Goal: Subscribe to service/newsletter: Subscribe to service/newsletter

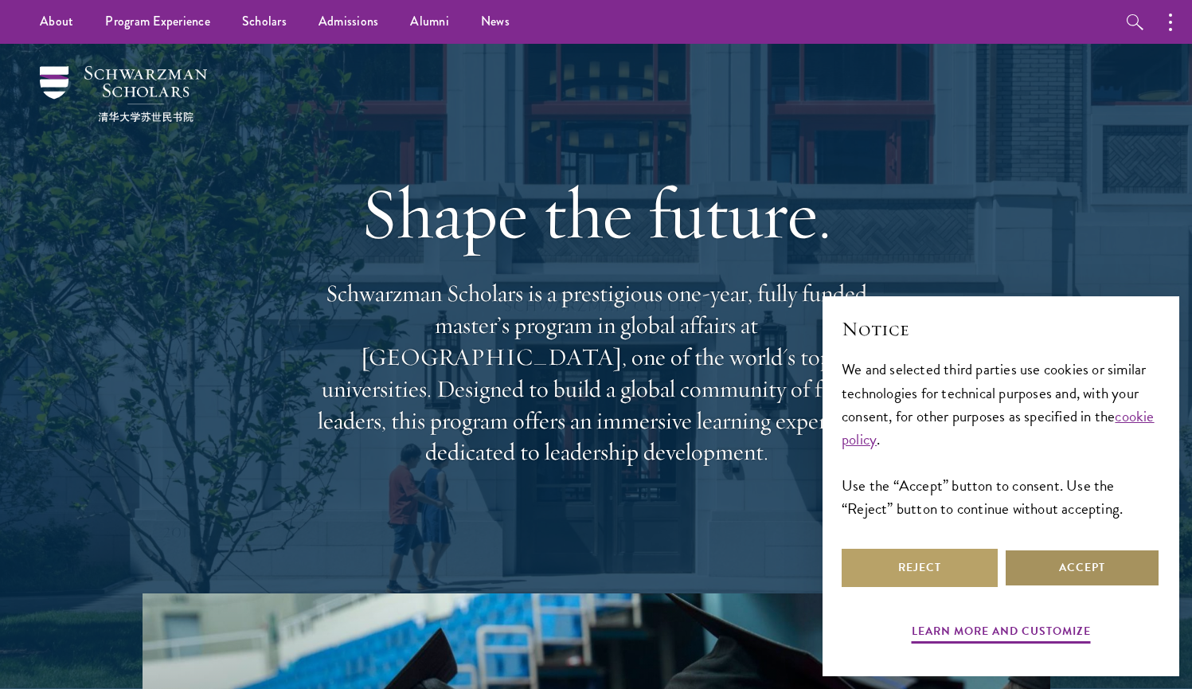
click at [1067, 567] on button "Accept" at bounding box center [1082, 568] width 156 height 38
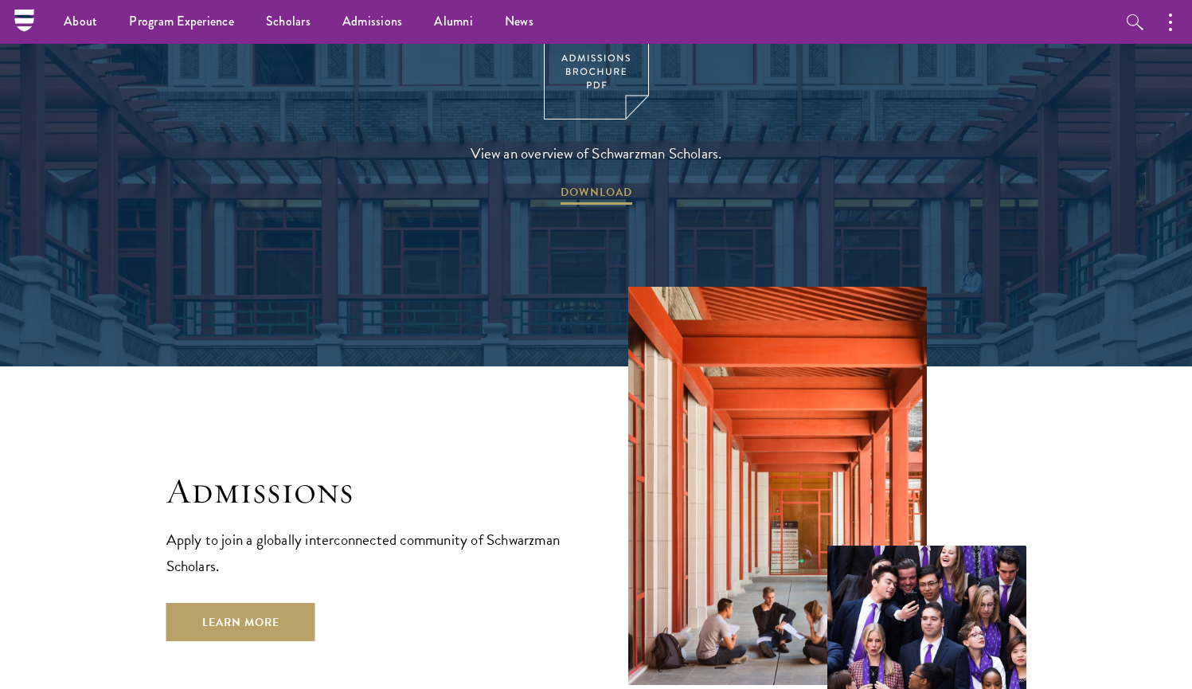
scroll to position [2375, 0]
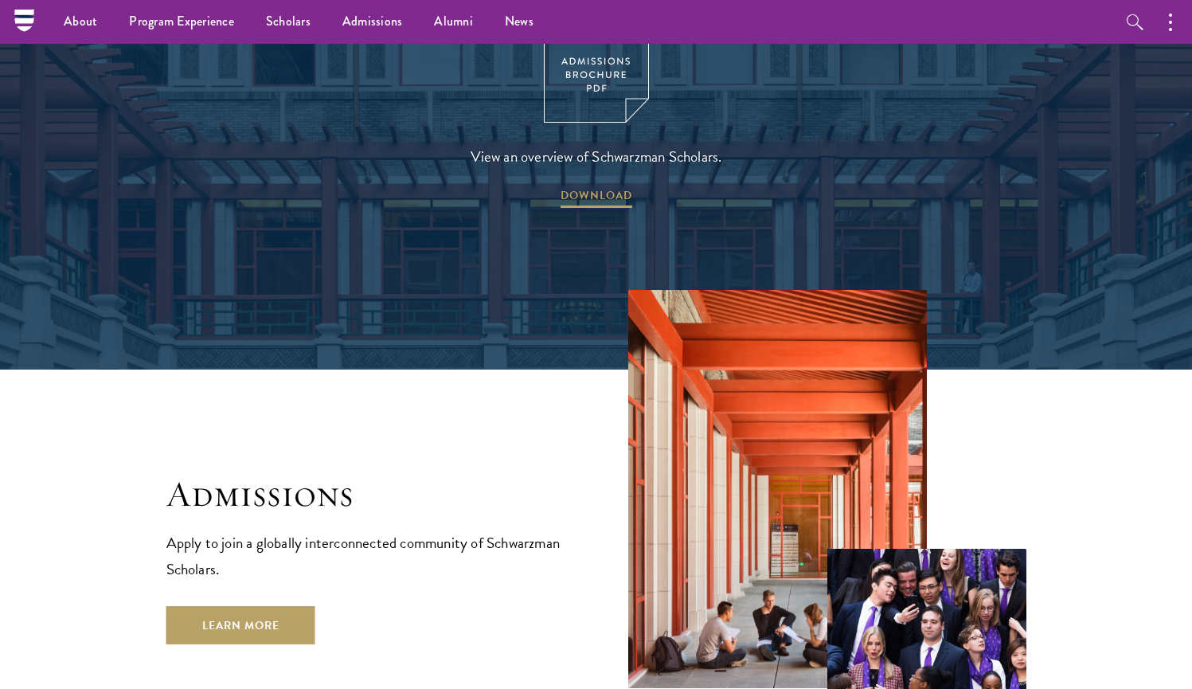
click at [581, 84] on img at bounding box center [596, 54] width 105 height 136
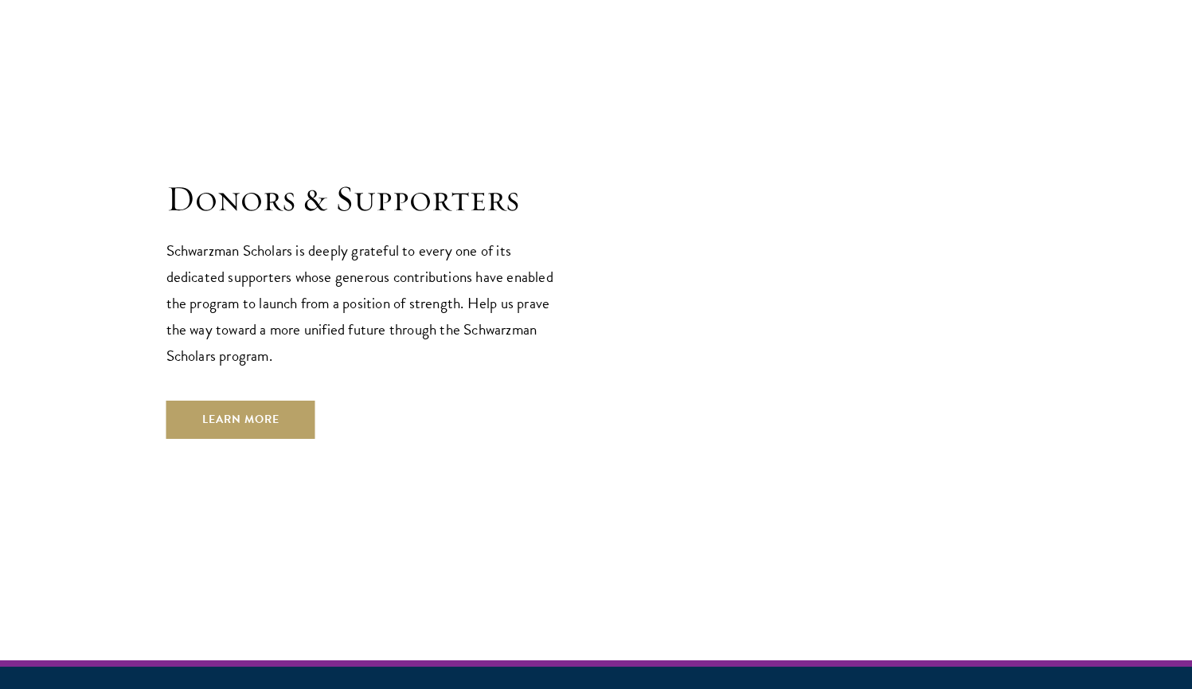
scroll to position [4816, 0]
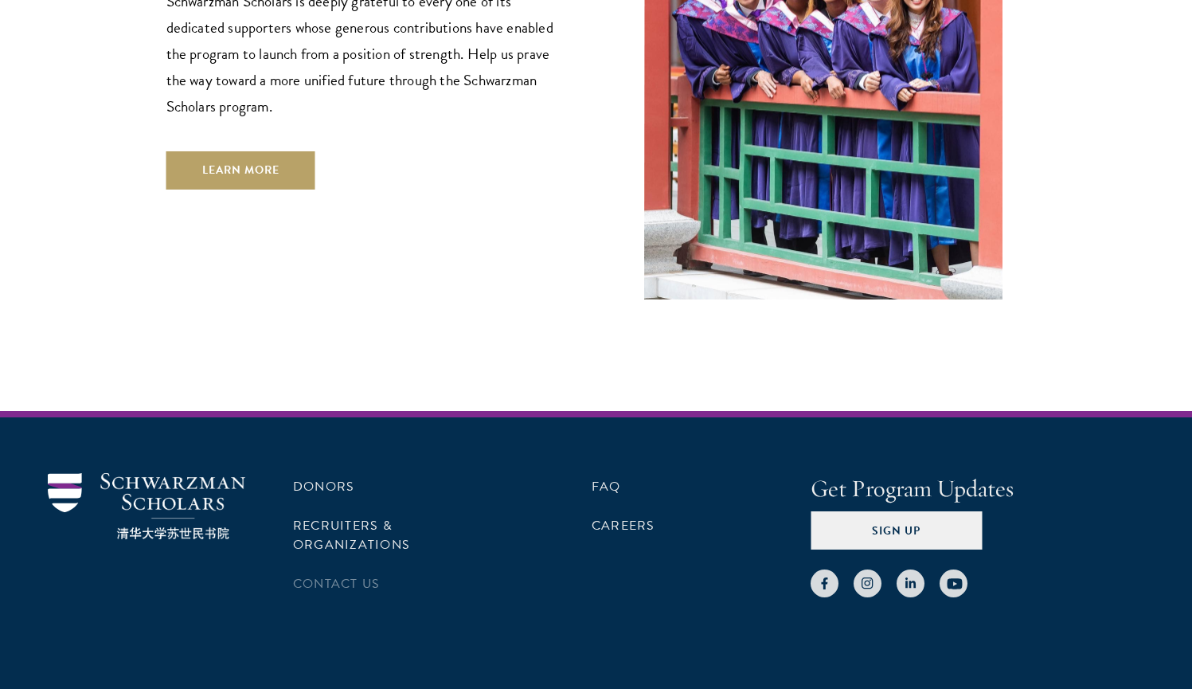
click at [385, 570] on li "Contact Us" at bounding box center [402, 583] width 219 height 27
click at [338, 574] on link "Contact Us" at bounding box center [336, 583] width 87 height 19
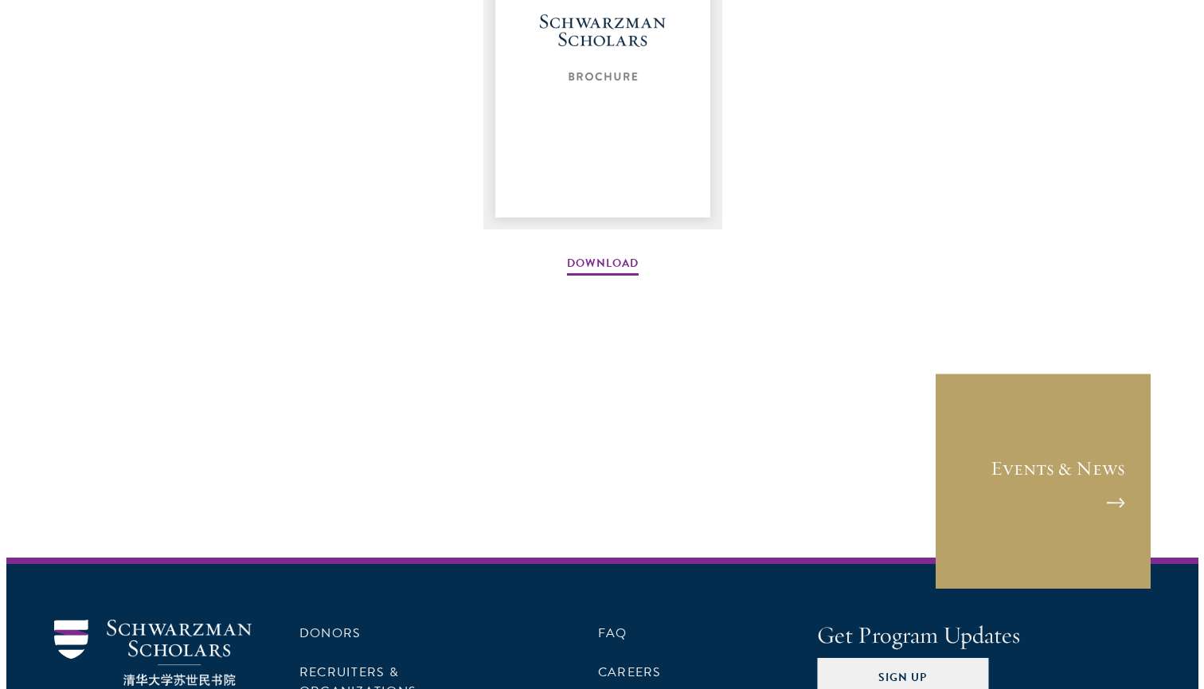
scroll to position [2509, 0]
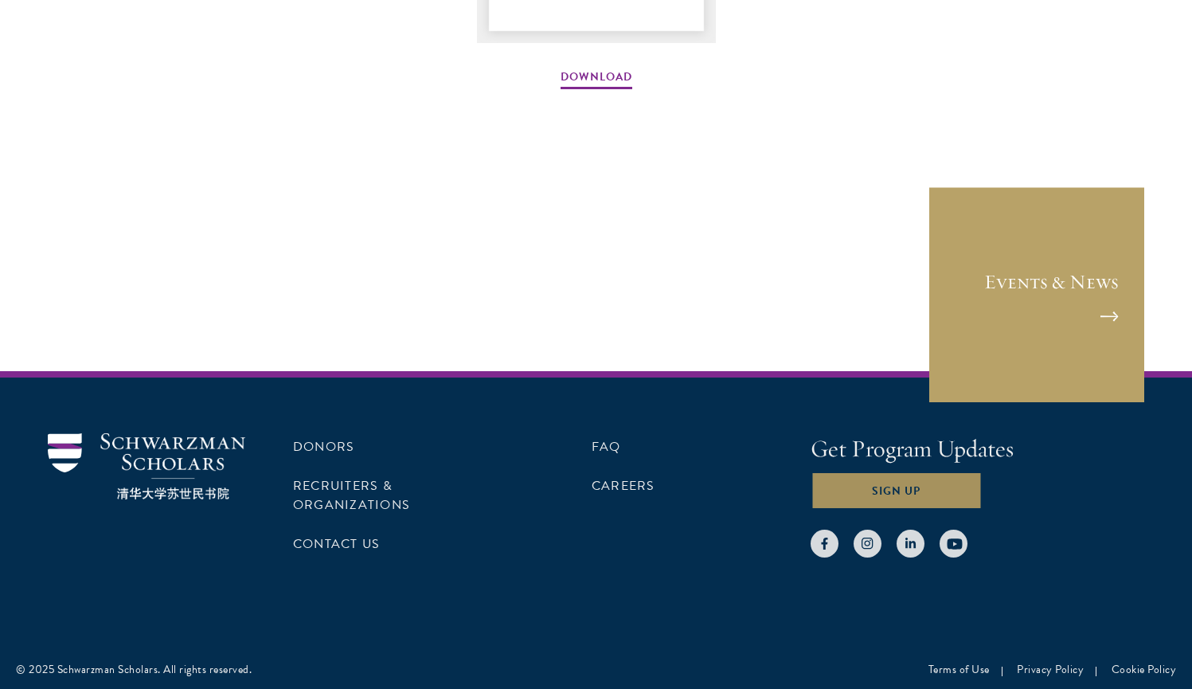
click at [839, 475] on button "Sign Up" at bounding box center [896, 490] width 171 height 38
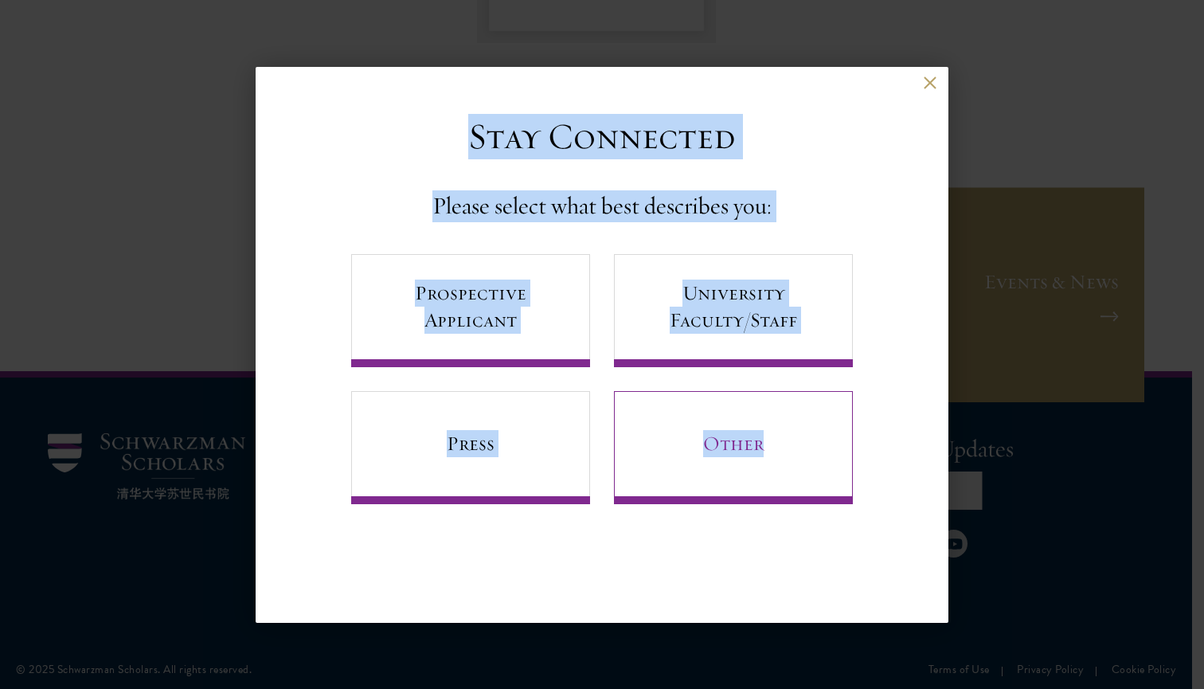
drag, startPoint x: 443, startPoint y: 125, endPoint x: 786, endPoint y: 452, distance: 473.7
click at [786, 452] on div "Stay Connected Please select what best describes you: Prospective Applicant Uni…" at bounding box center [601, 310] width 549 height 390
click at [834, 152] on div "Stay Connected Please select what best describes you:" at bounding box center [602, 169] width 494 height 108
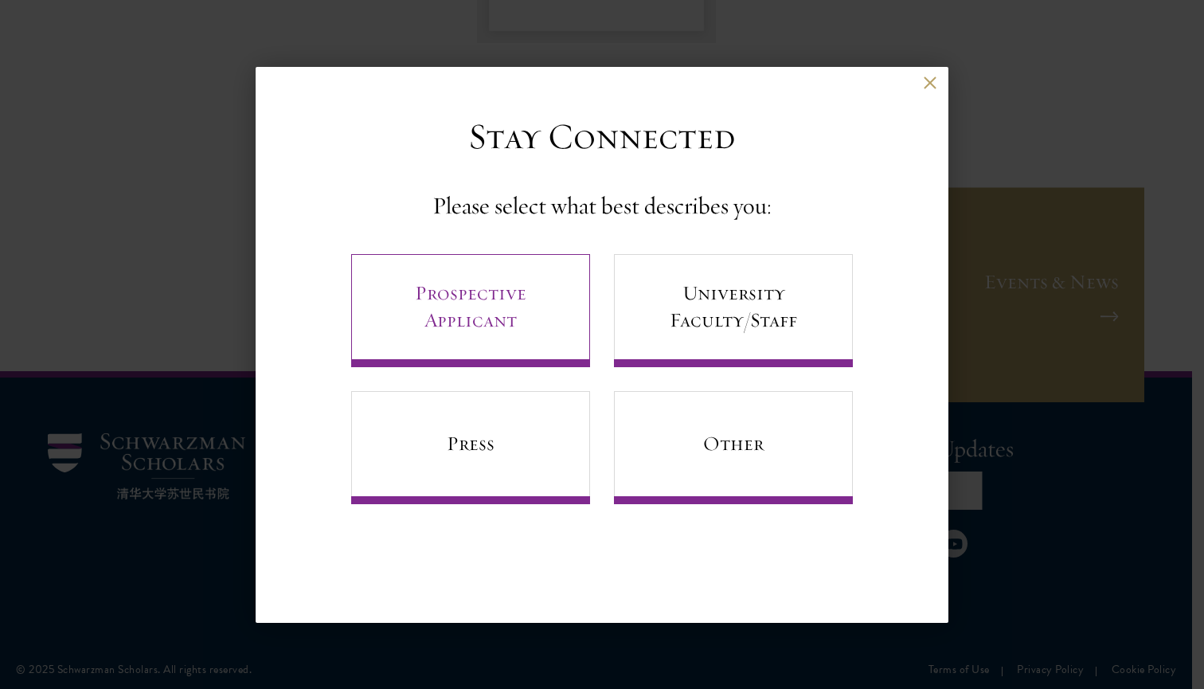
click at [504, 293] on link "Prospective Applicant" at bounding box center [470, 310] width 239 height 113
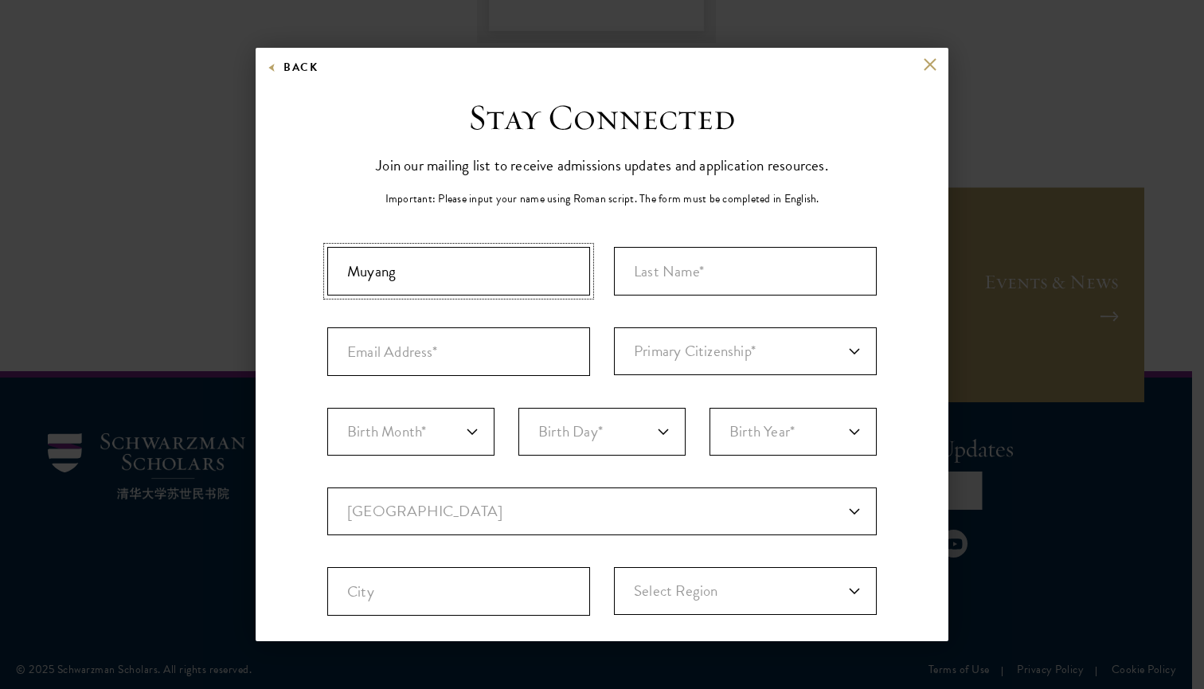
type input "Muyang"
type input "Zhao"
type input "muyang.zhao@columbia.edu"
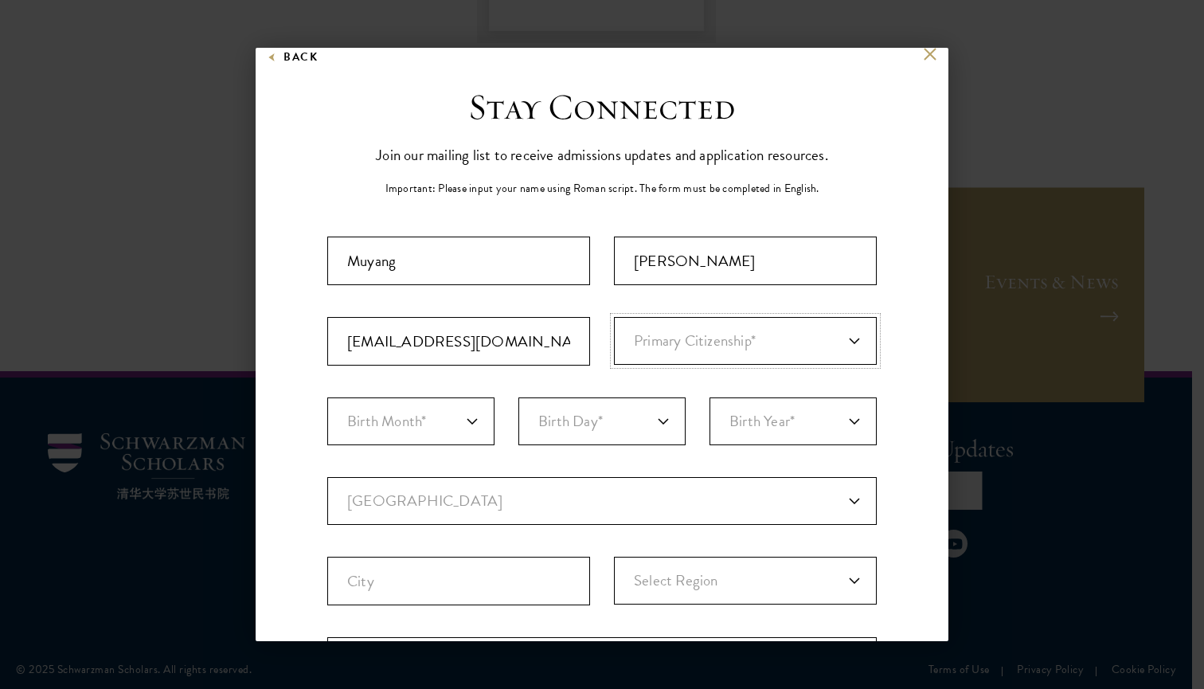
select select "US"
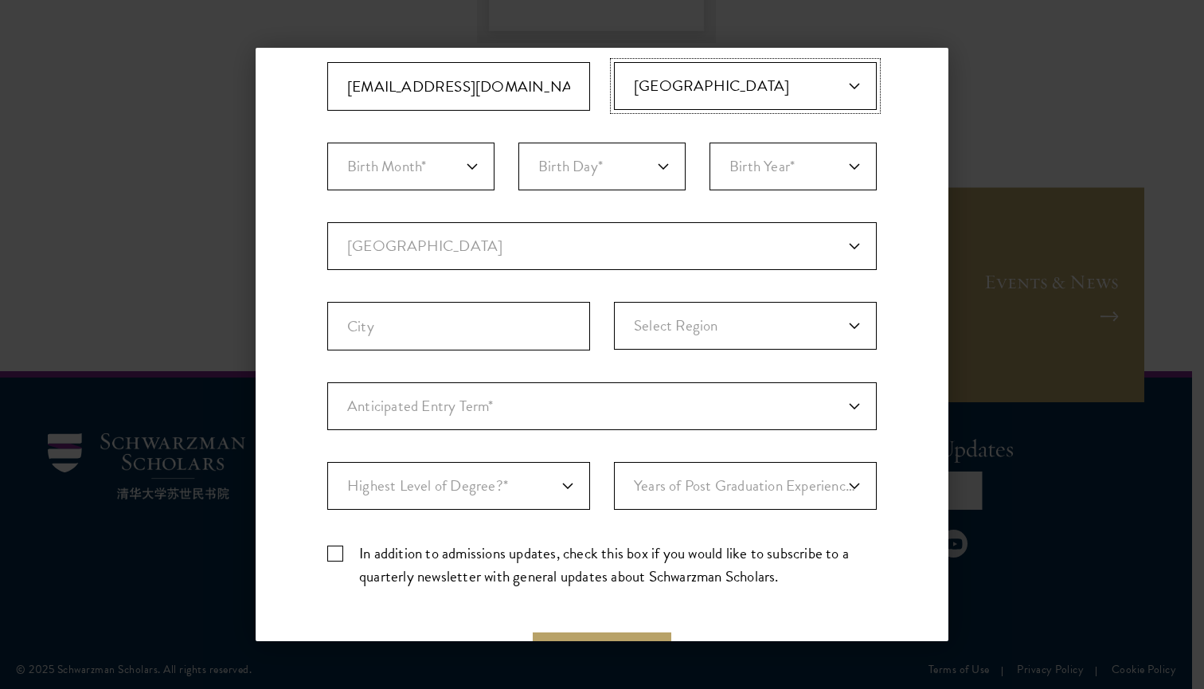
scroll to position [376, 0]
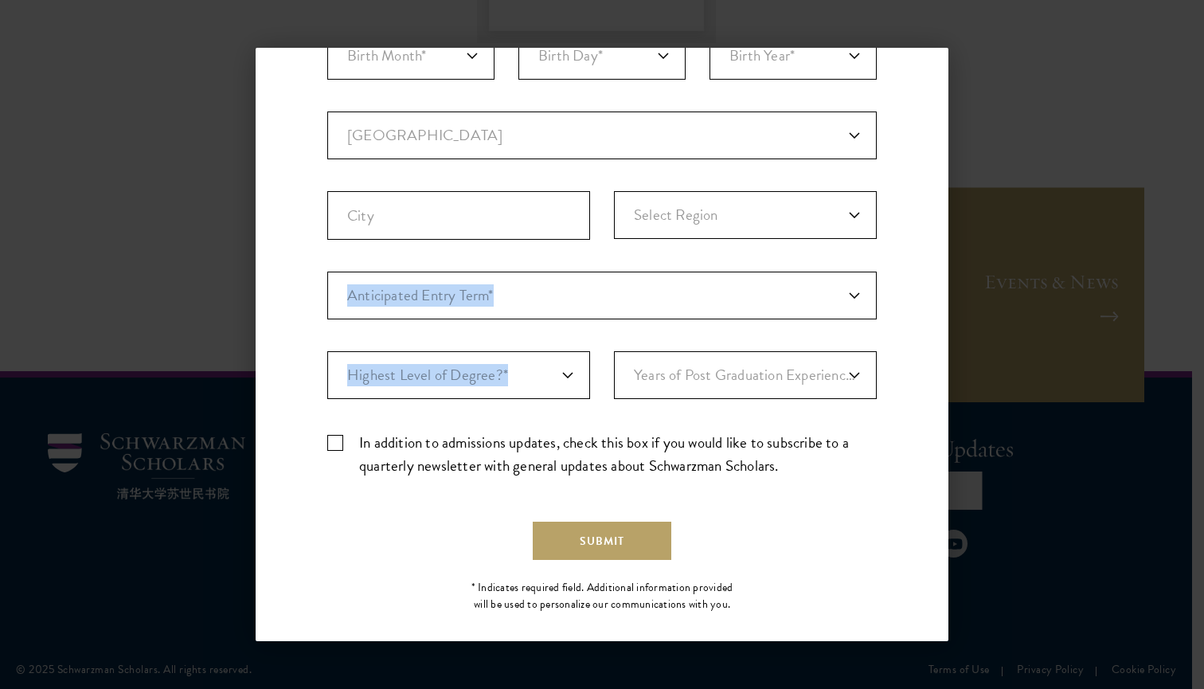
drag, startPoint x: 612, startPoint y: 332, endPoint x: 763, endPoint y: 389, distance: 161.8
click at [763, 389] on div "Important: The form must be completed in English. Muyang Zhao muyang.zhao@colum…" at bounding box center [601, 180] width 549 height 619
click at [761, 411] on div "Important: The form must be completed in English. Muyang Zhao muyang.zhao@colum…" at bounding box center [601, 180] width 549 height 619
select select "1"
select select "Years of Post Graduation Experience?*"
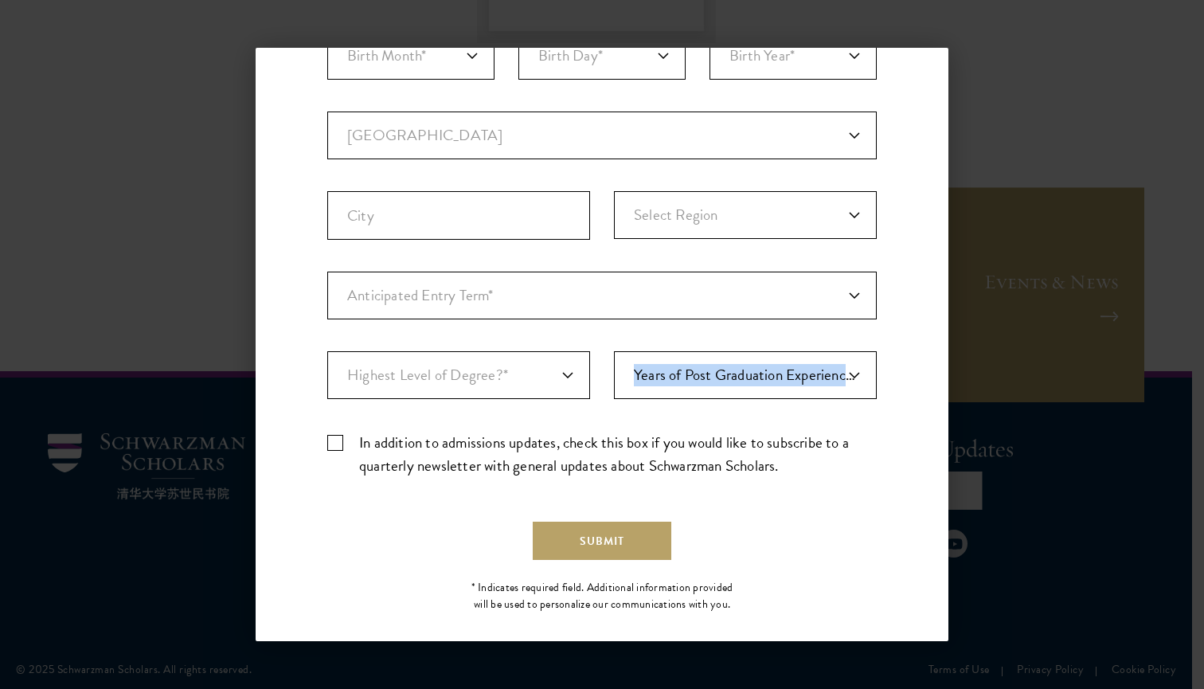
click at [600, 414] on div "Important: The form must be completed in English. Muyang Zhao muyang.zhao@colum…" at bounding box center [601, 180] width 549 height 619
select select "bf44f490-31e9-4d16-b1d2-df861e7933aa"
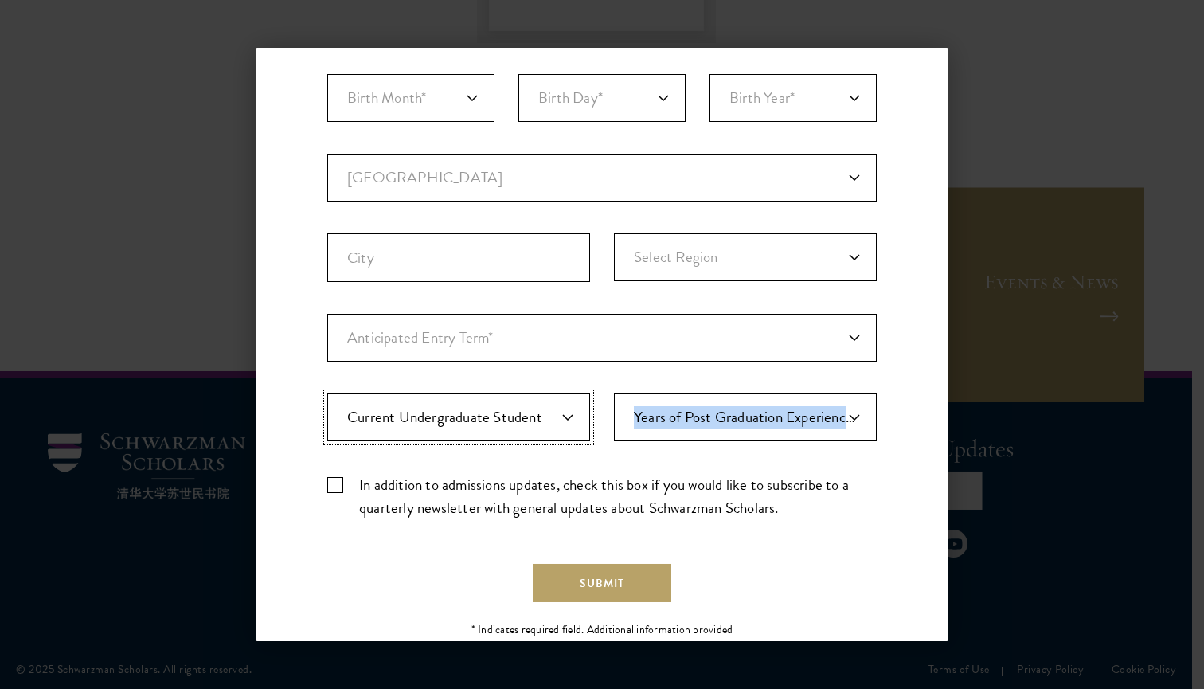
scroll to position [195, 0]
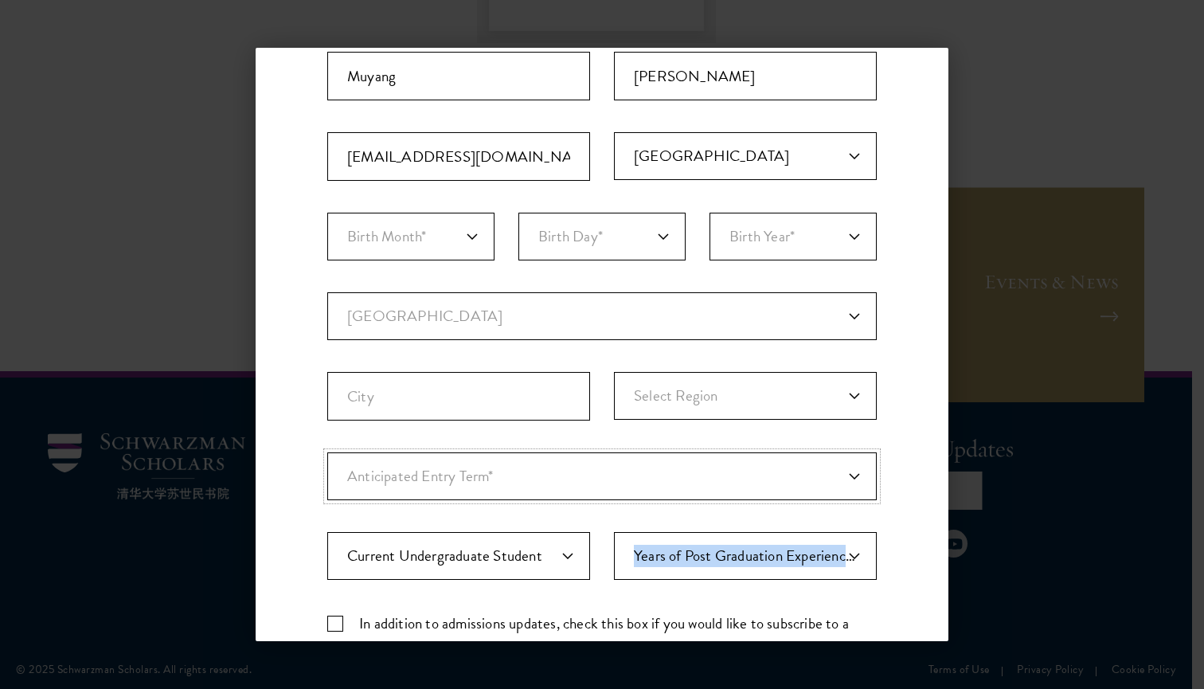
select select "a6790467-ebe7-4045-a56a-66c1cae98076"
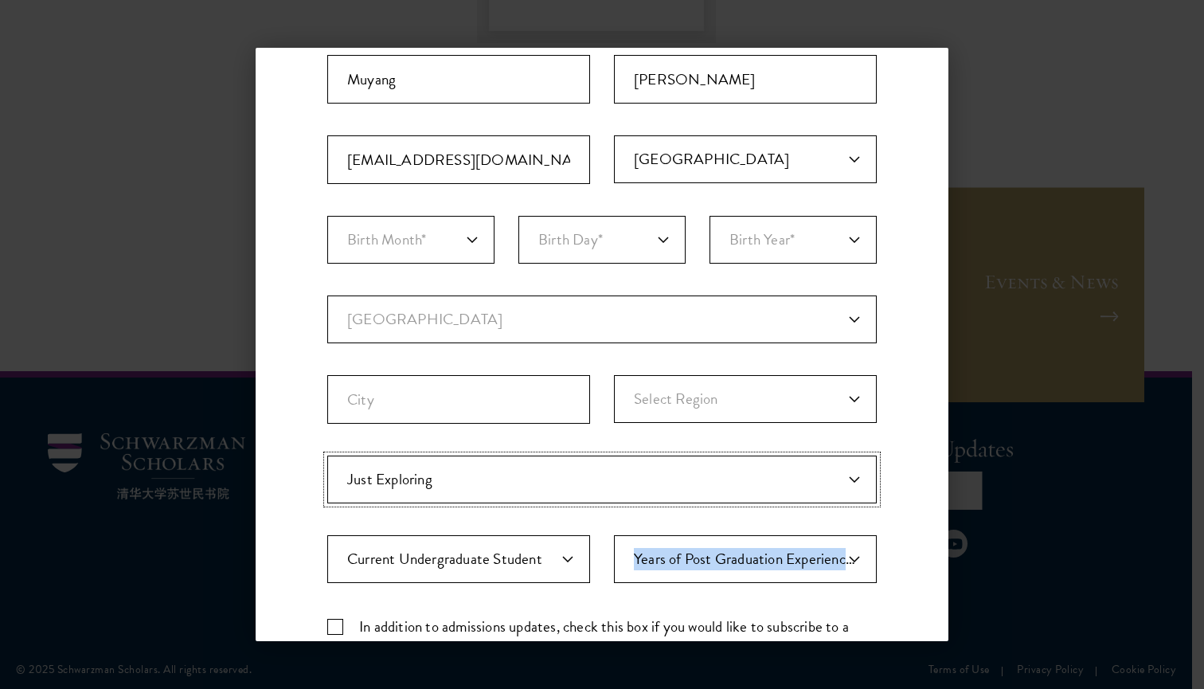
scroll to position [189, 0]
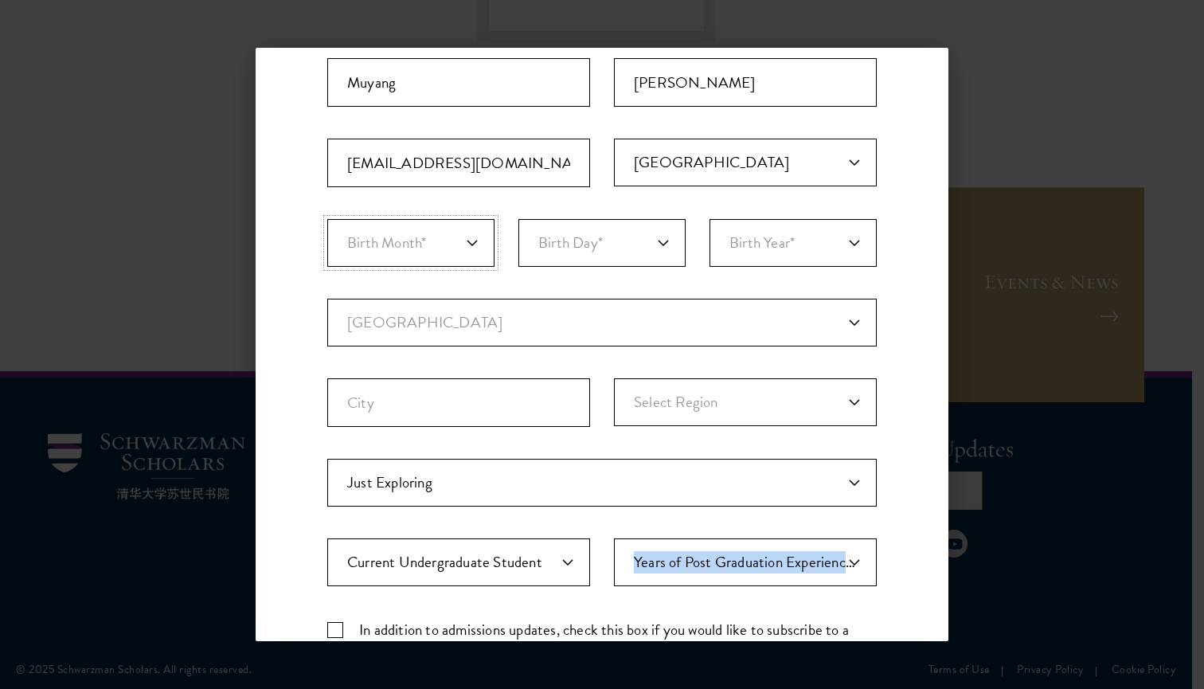
select select "04"
drag, startPoint x: 483, startPoint y: 261, endPoint x: 556, endPoint y: 240, distance: 76.4
click at [556, 240] on div "Birth Month* January February March April May June July August September Octobe…" at bounding box center [601, 243] width 549 height 48
select select "11"
select select "2005"
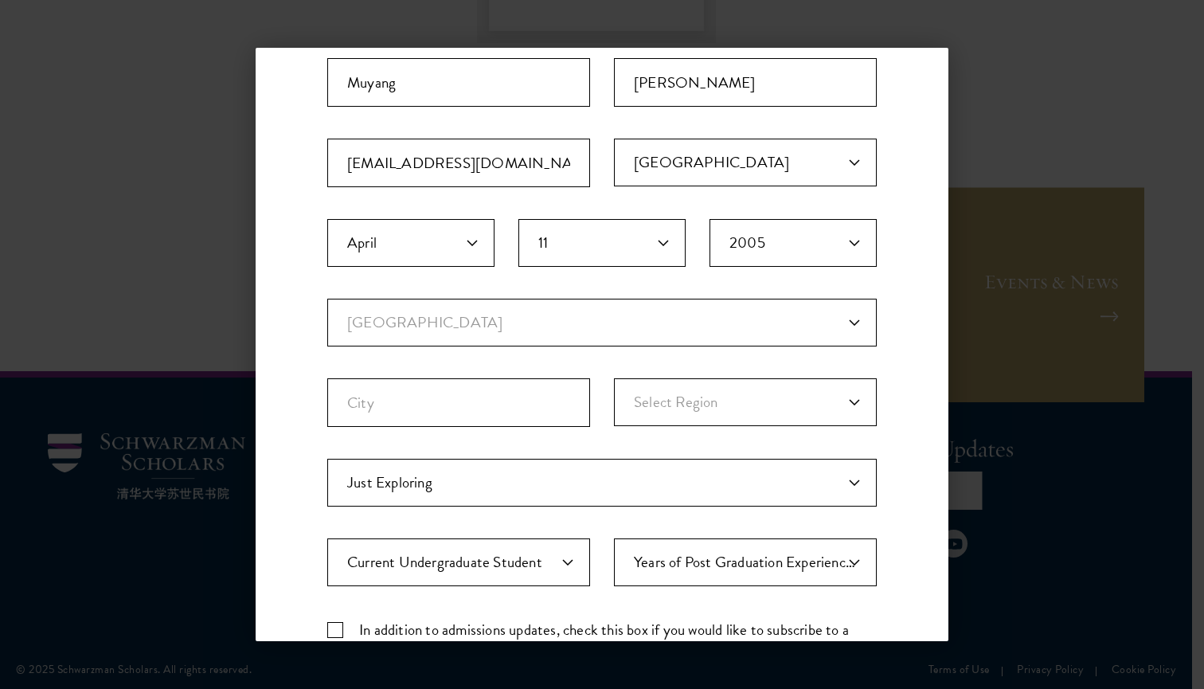
click at [873, 318] on div "Stay Connected Please select what best describes you: Prospective Applicant Uni…" at bounding box center [602, 359] width 693 height 904
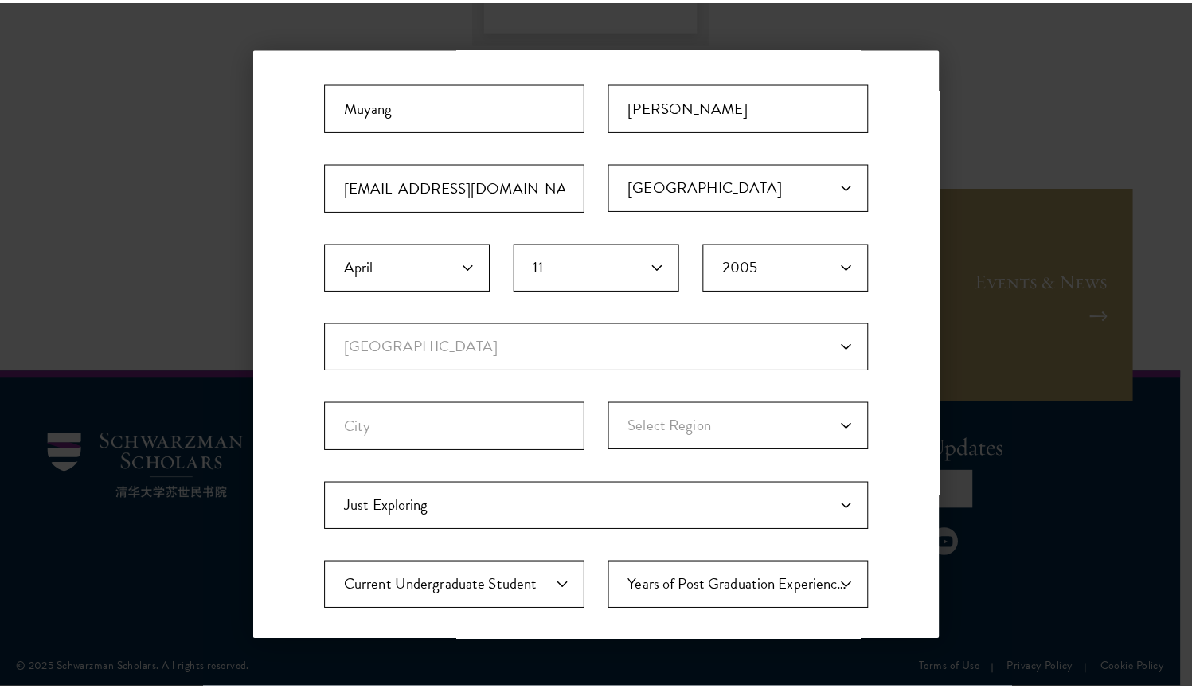
scroll to position [0, 0]
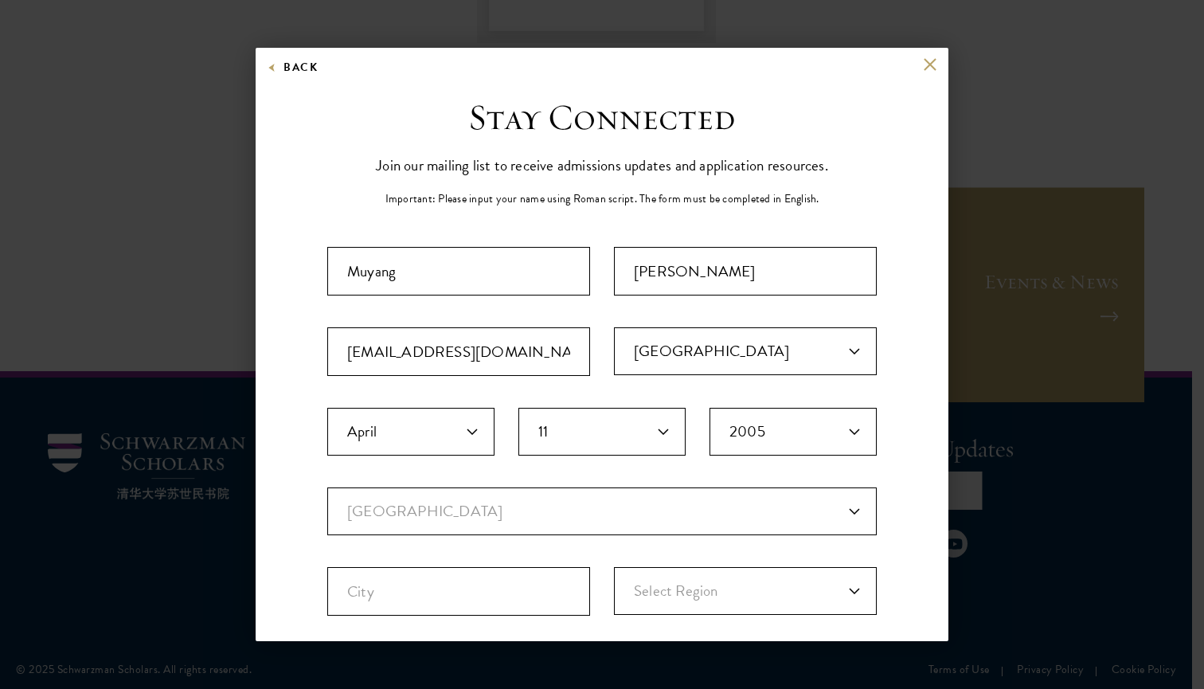
click at [1110, 67] on div "Back Stay Connected Please select what best describes you: Prospective Applican…" at bounding box center [602, 344] width 1204 height 593
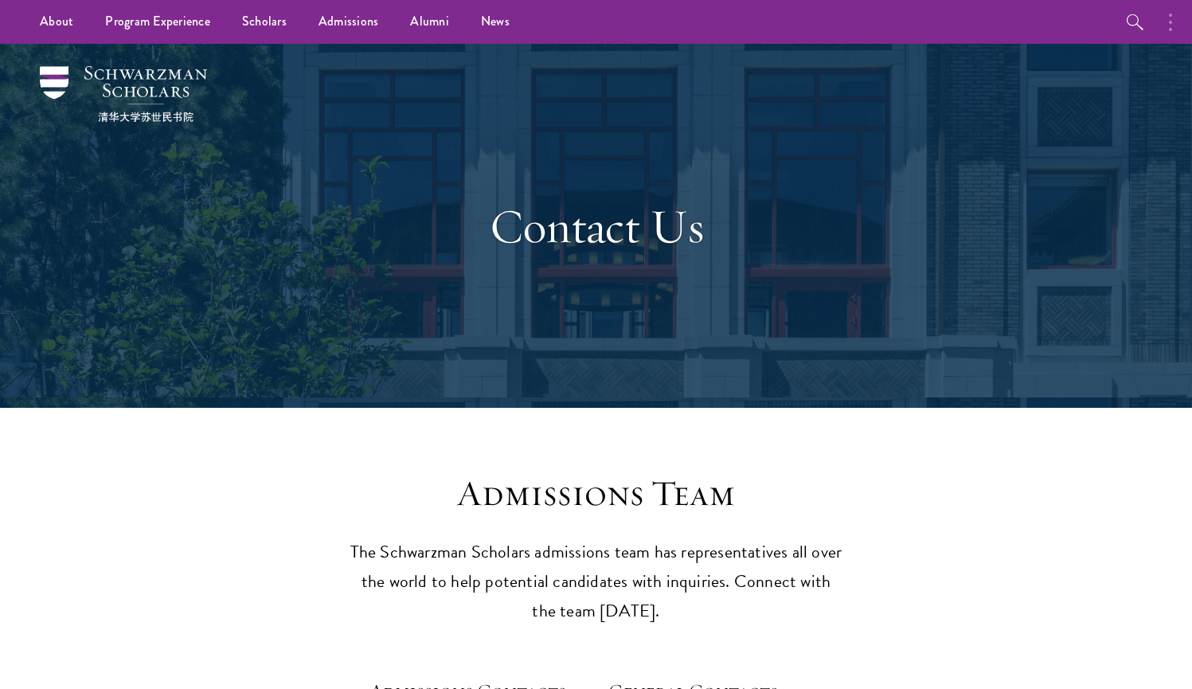
click at [1168, 15] on button "button" at bounding box center [1174, 22] width 35 height 44
click at [1011, 25] on button "button" at bounding box center [1003, 22] width 35 height 44
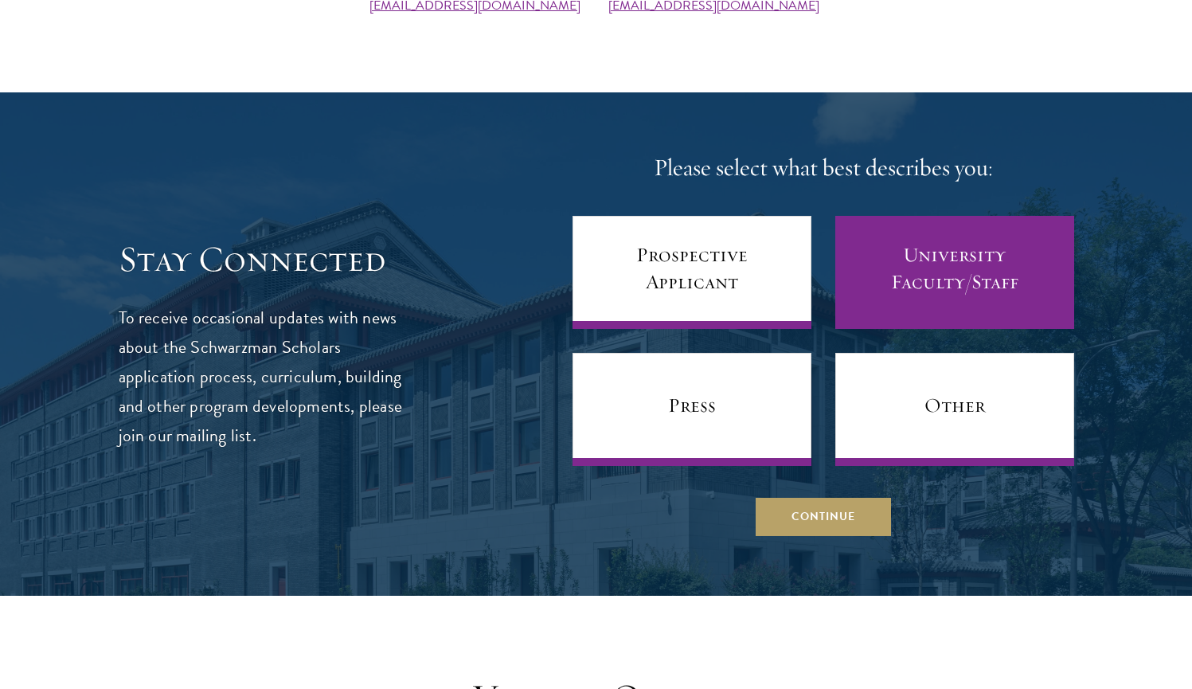
scroll to position [958, 0]
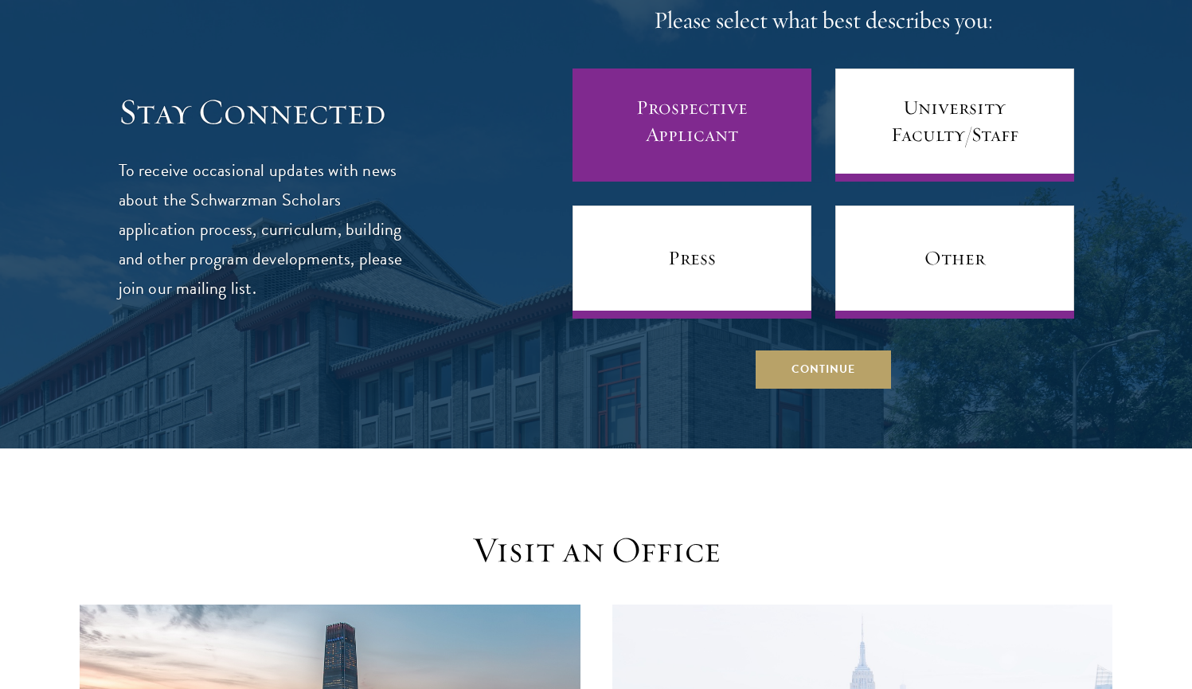
click at [722, 95] on link "Prospective Applicant" at bounding box center [692, 124] width 239 height 113
click at [705, 125] on link "Prospective Applicant" at bounding box center [692, 124] width 239 height 113
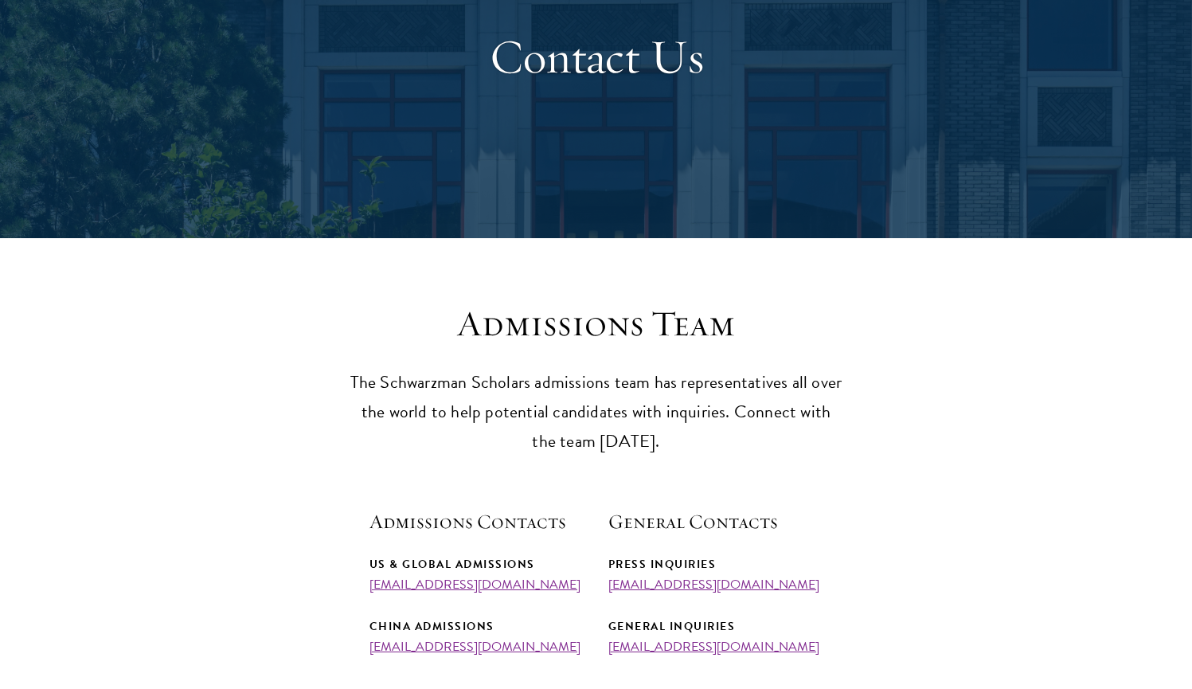
scroll to position [0, 0]
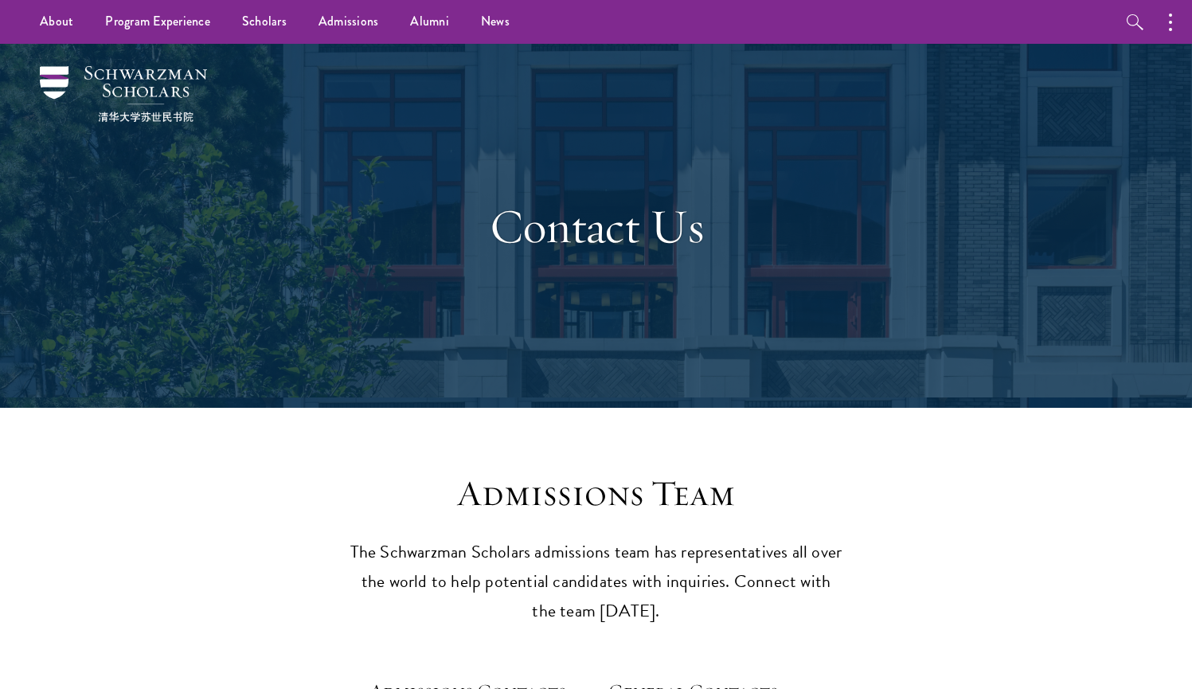
click at [115, 80] on img at bounding box center [123, 94] width 167 height 56
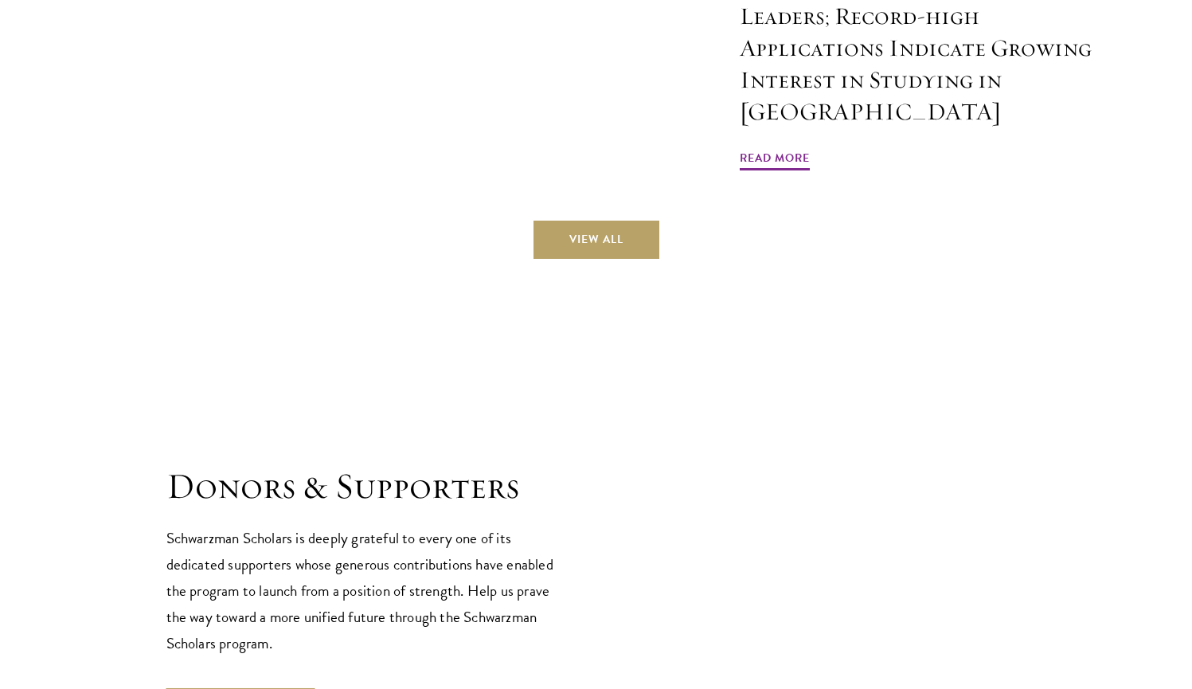
scroll to position [4816, 0]
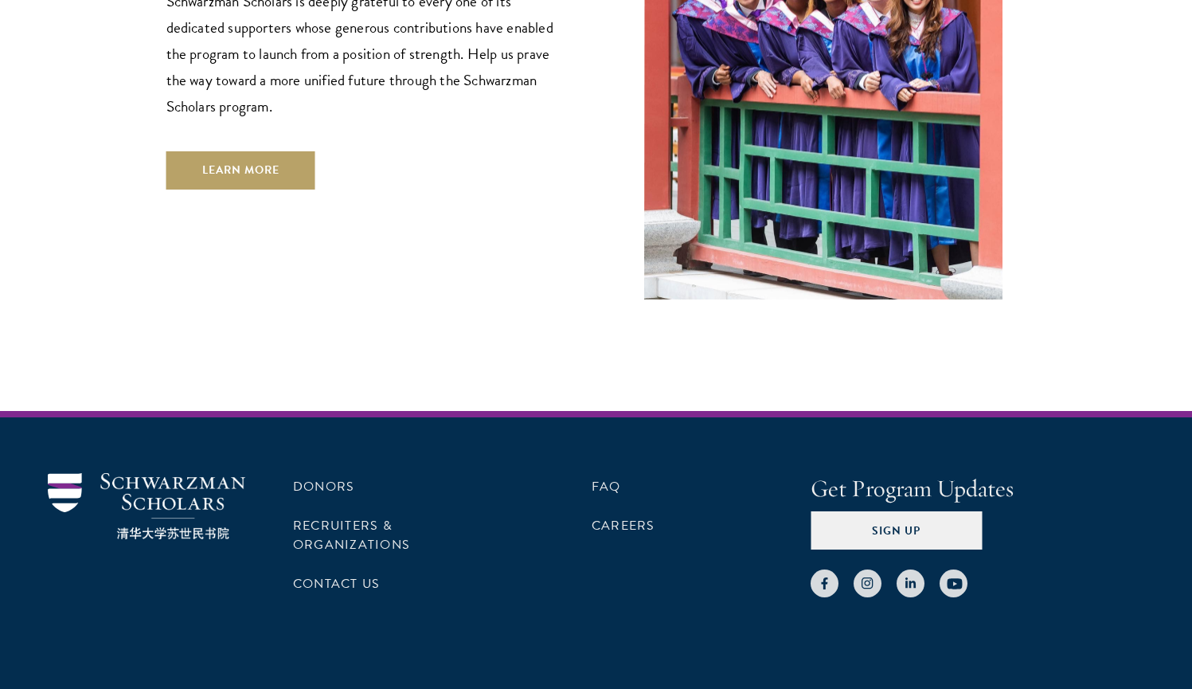
click at [884, 511] on button "Sign Up" at bounding box center [896, 530] width 171 height 38
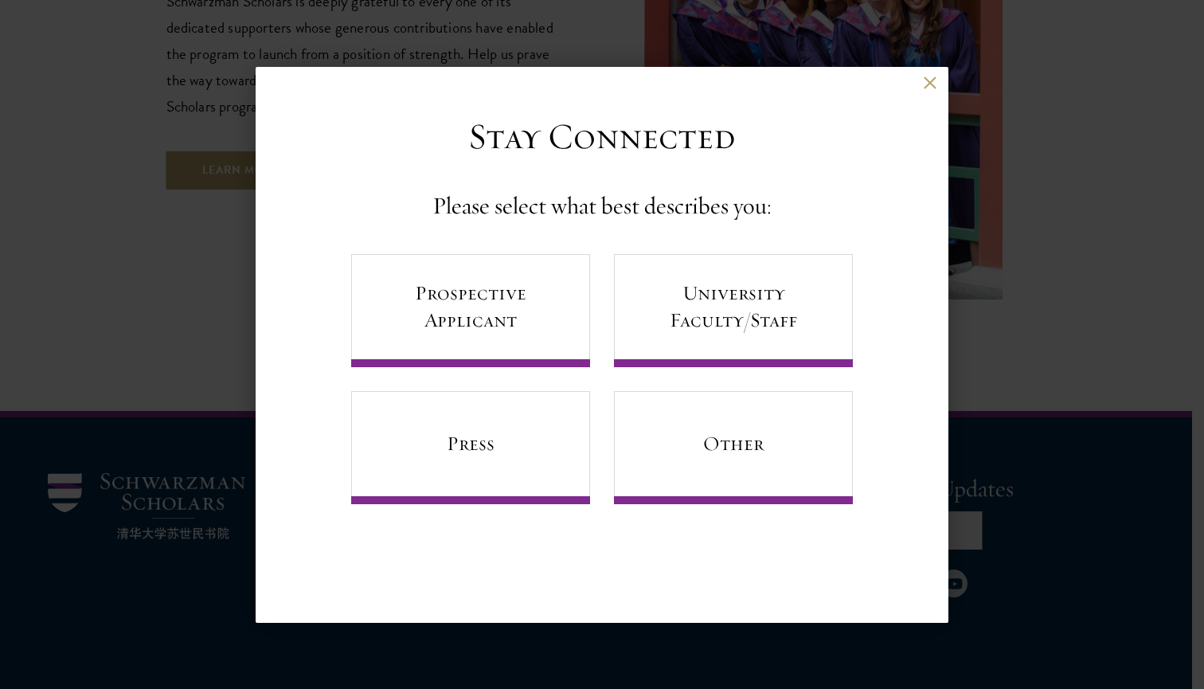
click at [975, 240] on div "Back Stay Connected Please select what best describes you: Prospective Applican…" at bounding box center [602, 344] width 1204 height 593
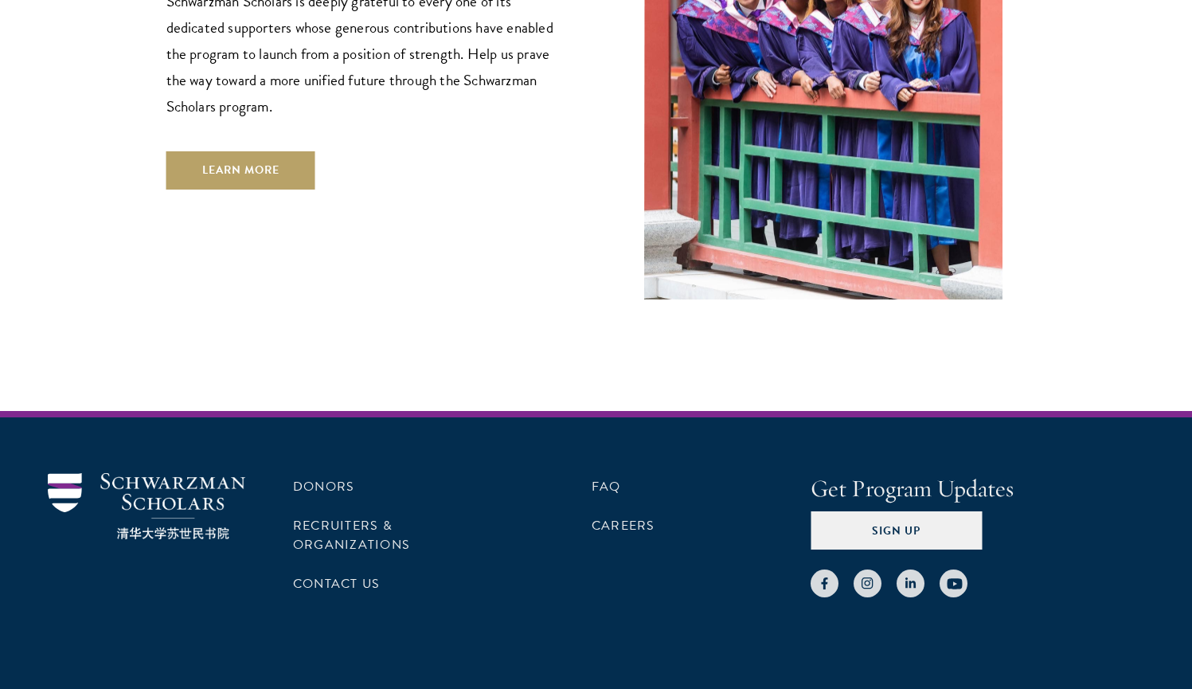
click at [949, 511] on button "Sign Up" at bounding box center [896, 530] width 171 height 38
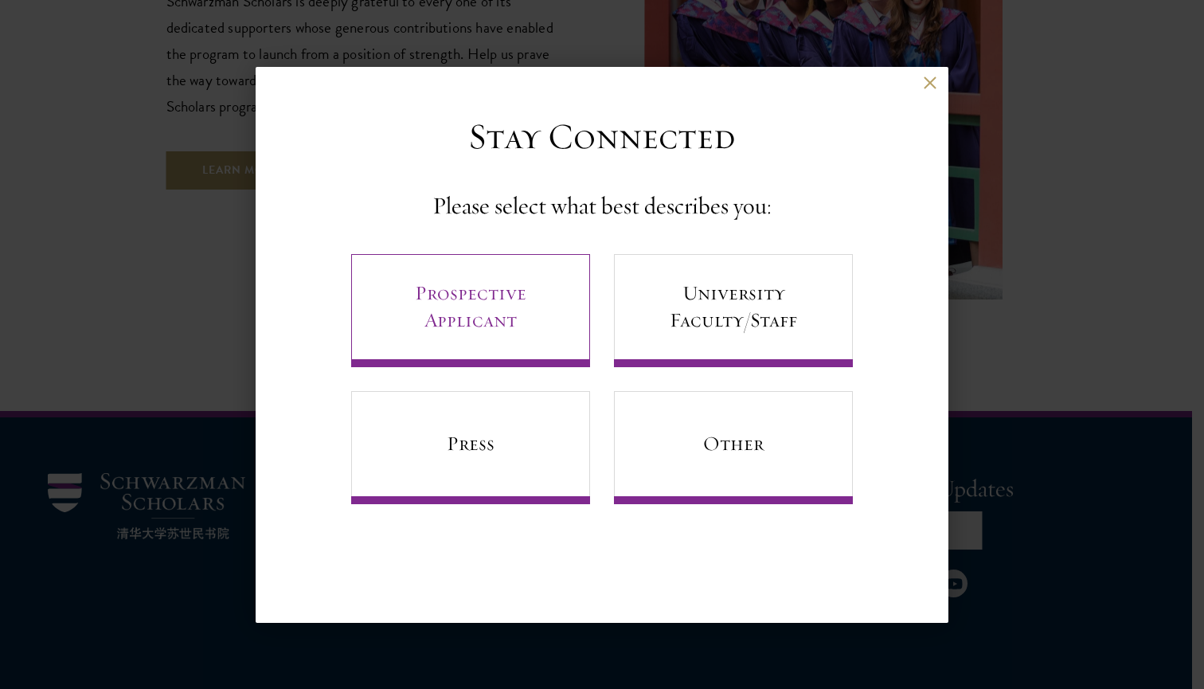
click at [470, 307] on link "Prospective Applicant" at bounding box center [470, 310] width 239 height 113
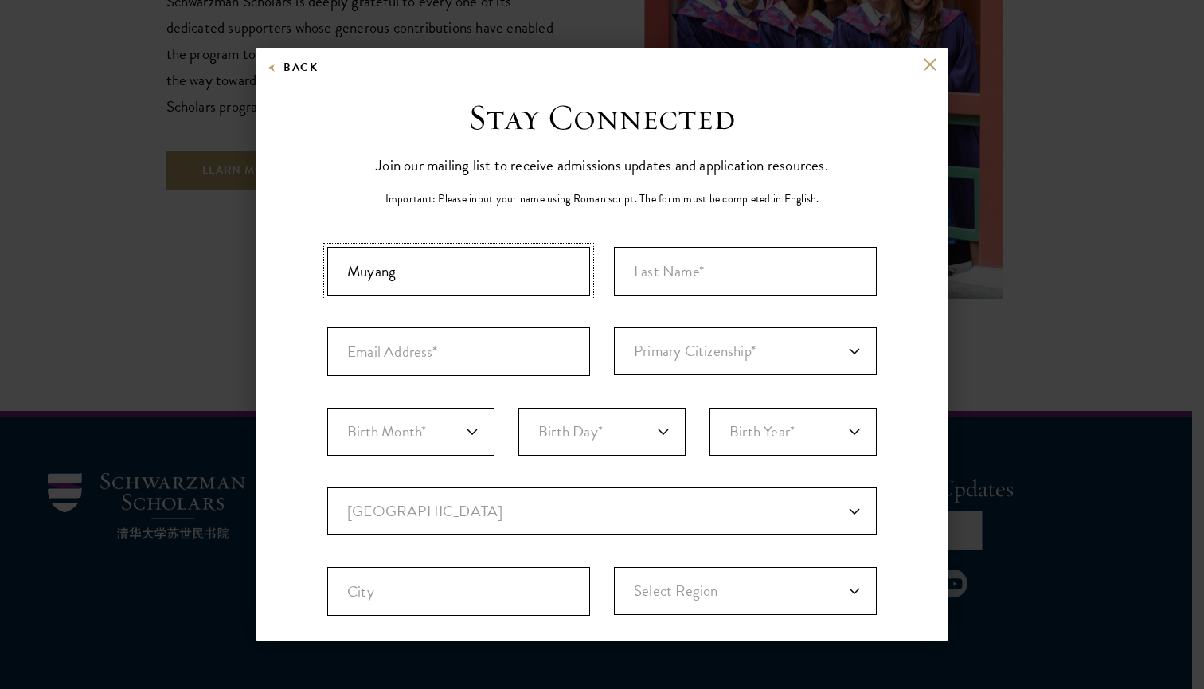
type input "Muyang"
type input "Zhao"
type input "M"
type input "muyang.zhao@columbia.edu"
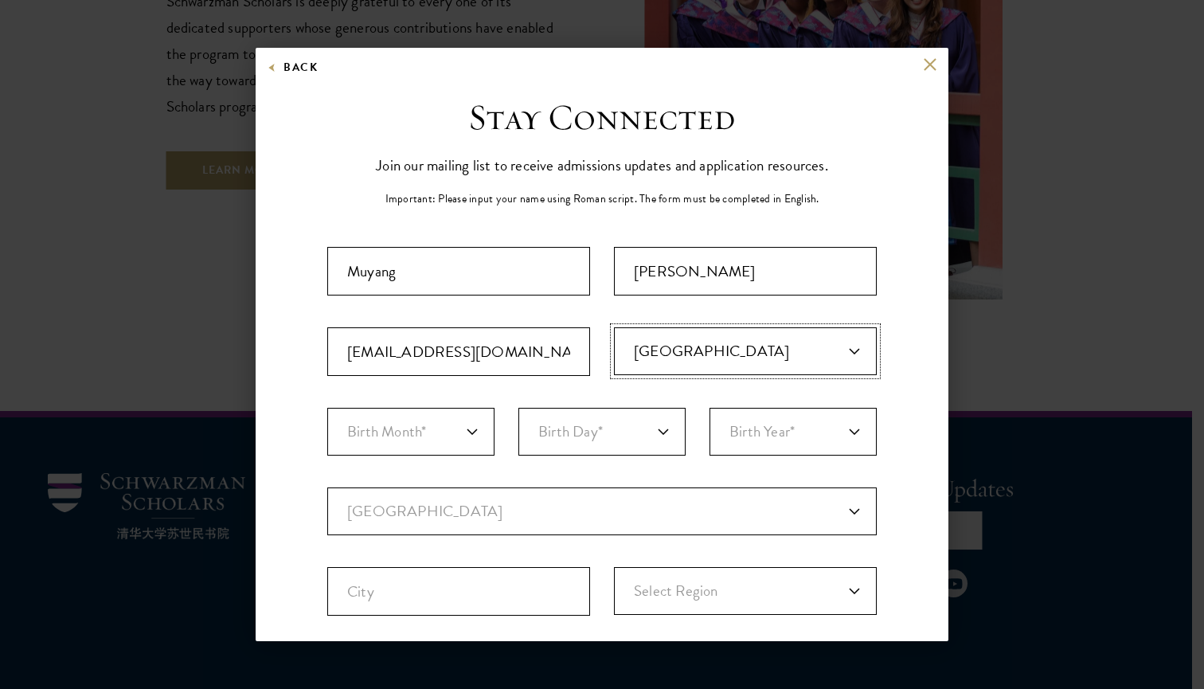
select select "US"
select select "04"
select select "11"
select select "2005"
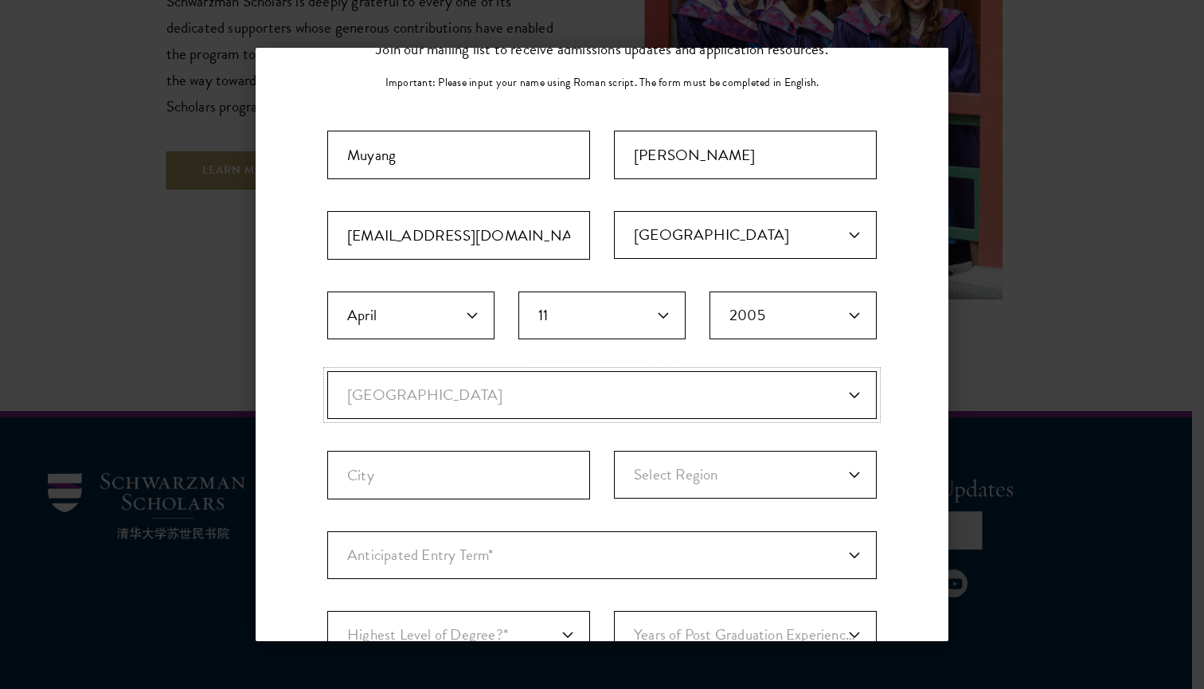
select select "US"
select select
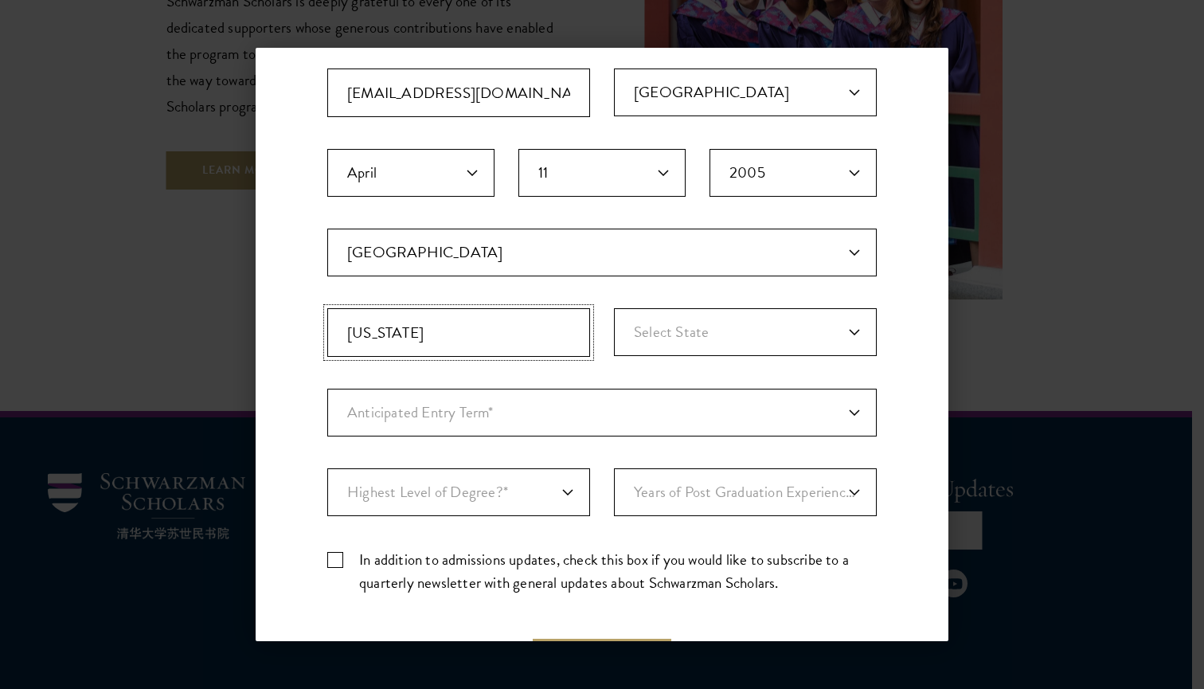
type input "New York"
click at [728, 355] on div "State Select State Alabama Alaska American Samoa APO/FPO (AA) APO/FPO (AE) APO/…" at bounding box center [745, 332] width 263 height 49
select select "NY"
select select "a6790467-ebe7-4045-a56a-66c1cae98076"
select select "bf44f490-31e9-4d16-b1d2-df861e7933aa"
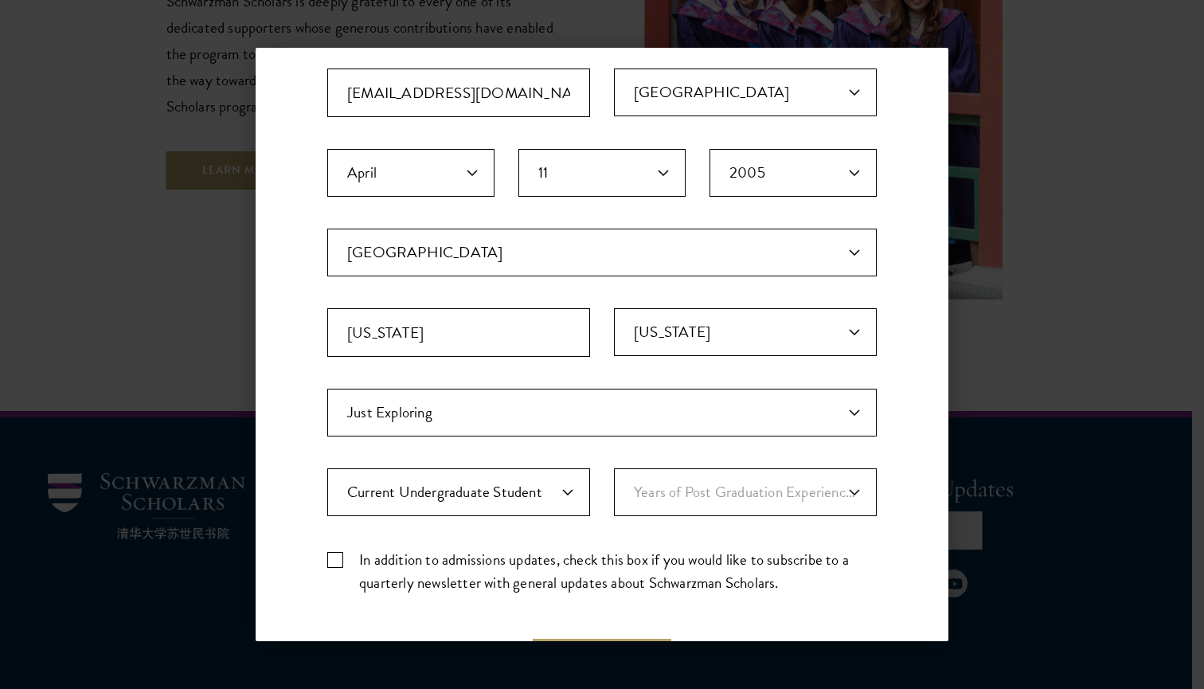
drag, startPoint x: 610, startPoint y: 459, endPoint x: 676, endPoint y: 500, distance: 78.0
click at [676, 500] on div "Important: The form must be completed in English. Muyang Zhao muyang.zhao@colum…" at bounding box center [601, 297] width 549 height 619
click at [350, 558] on label "In addition to admissions updates, check this box if you would like to subscrib…" at bounding box center [601, 571] width 549 height 46
click at [350, 558] on input "In addition to admissions updates, check this box if you would like to subscrib…" at bounding box center [601, 553] width 549 height 10
checkbox input "true"
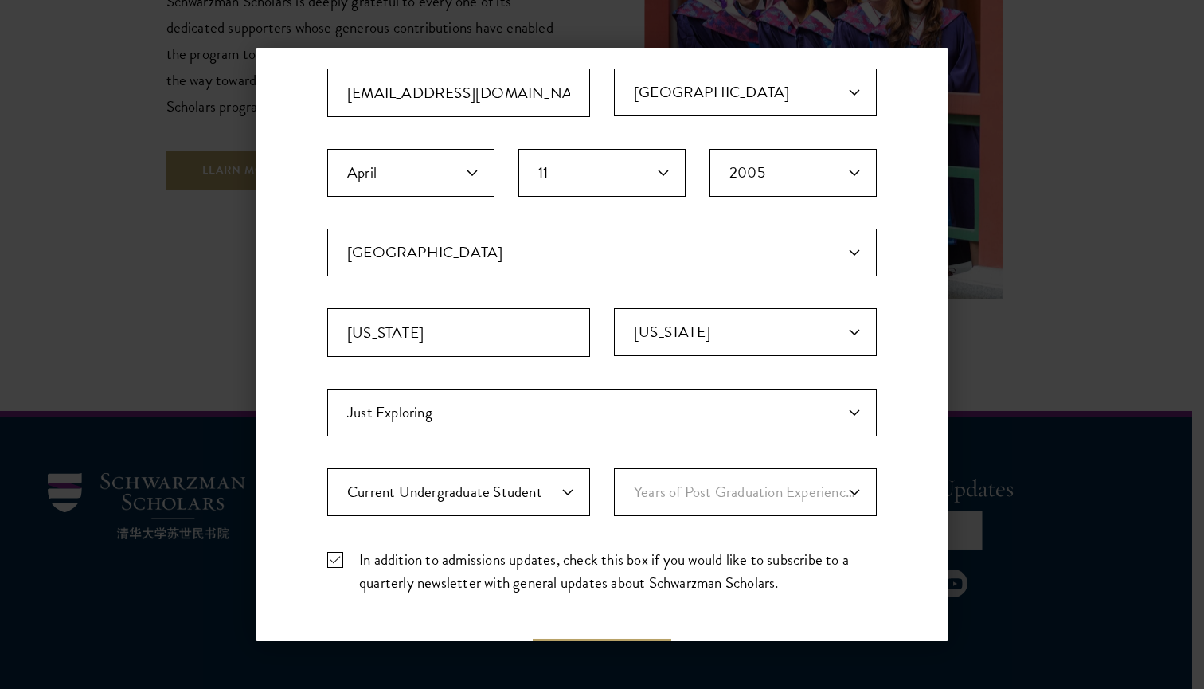
scroll to position [393, 0]
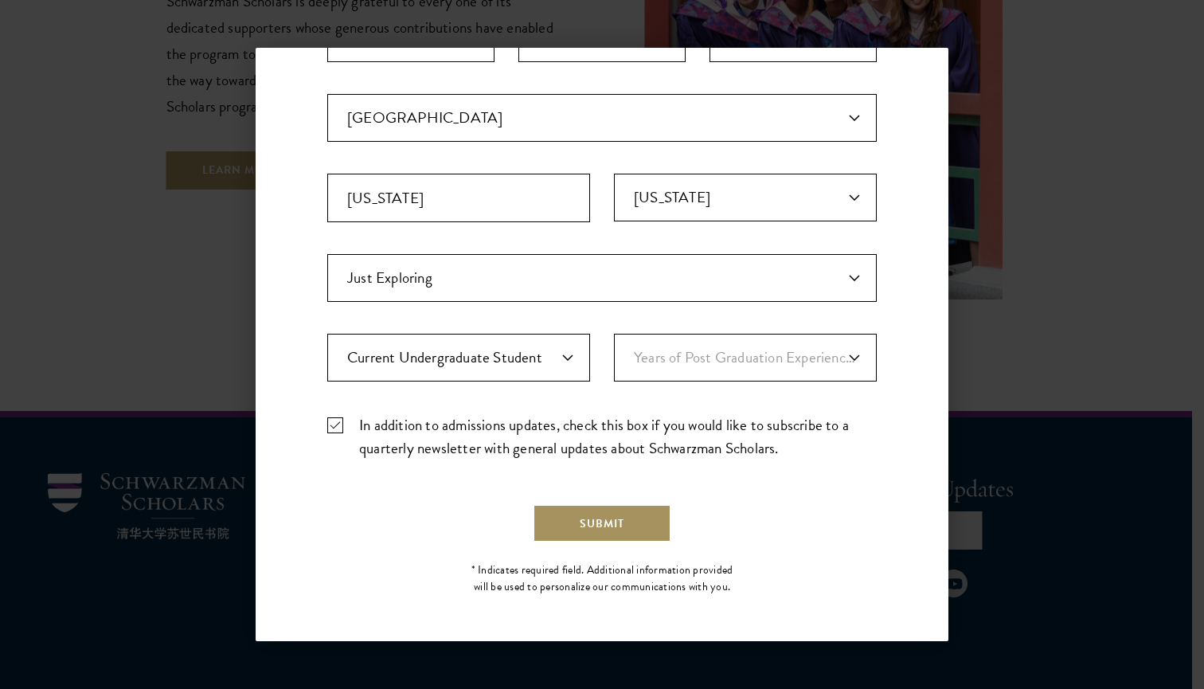
click at [600, 511] on button "Submit" at bounding box center [602, 523] width 139 height 38
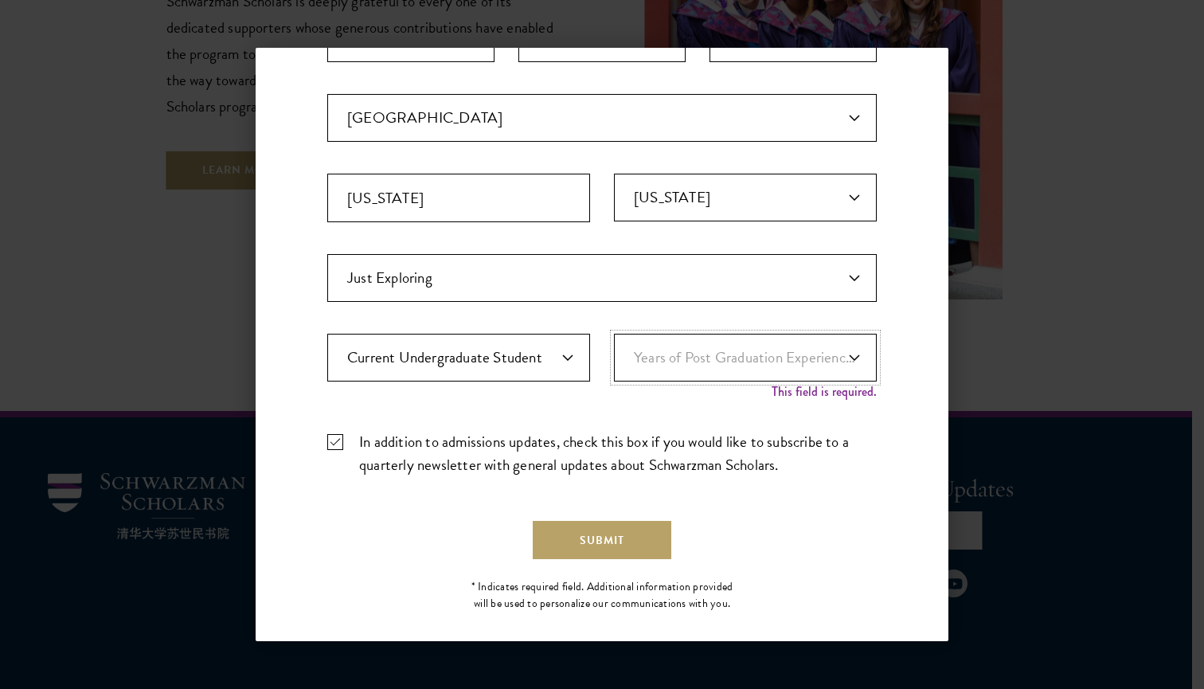
scroll to position [410, 0]
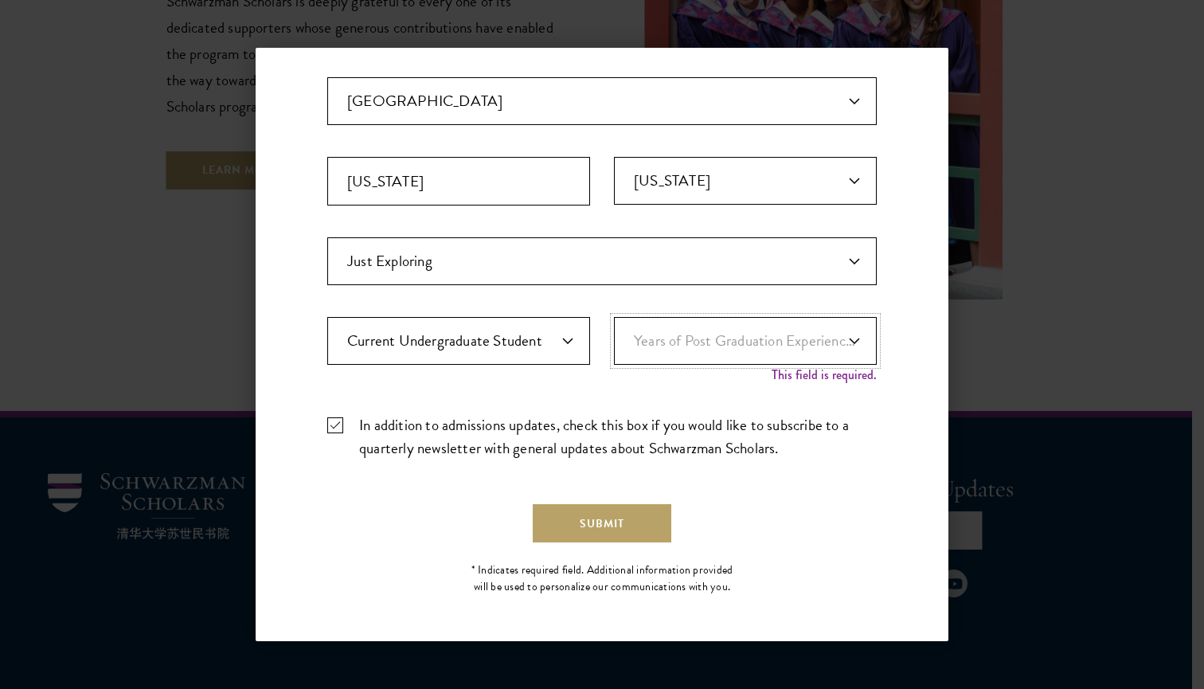
select select "1"
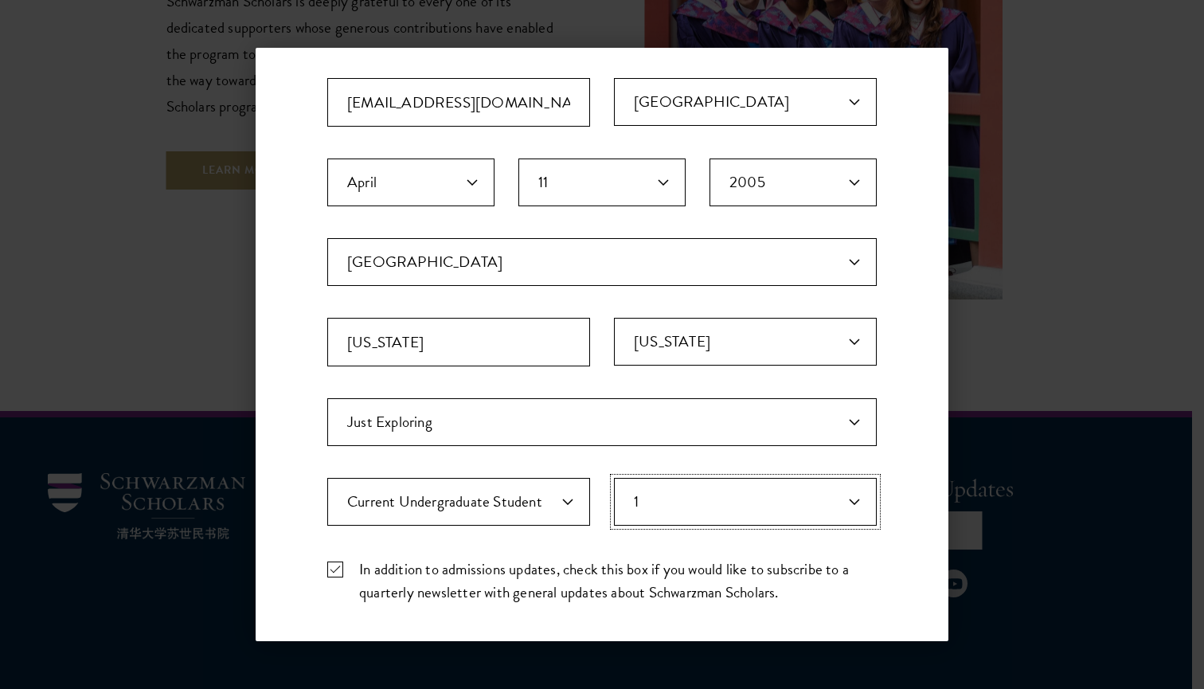
scroll to position [379, 0]
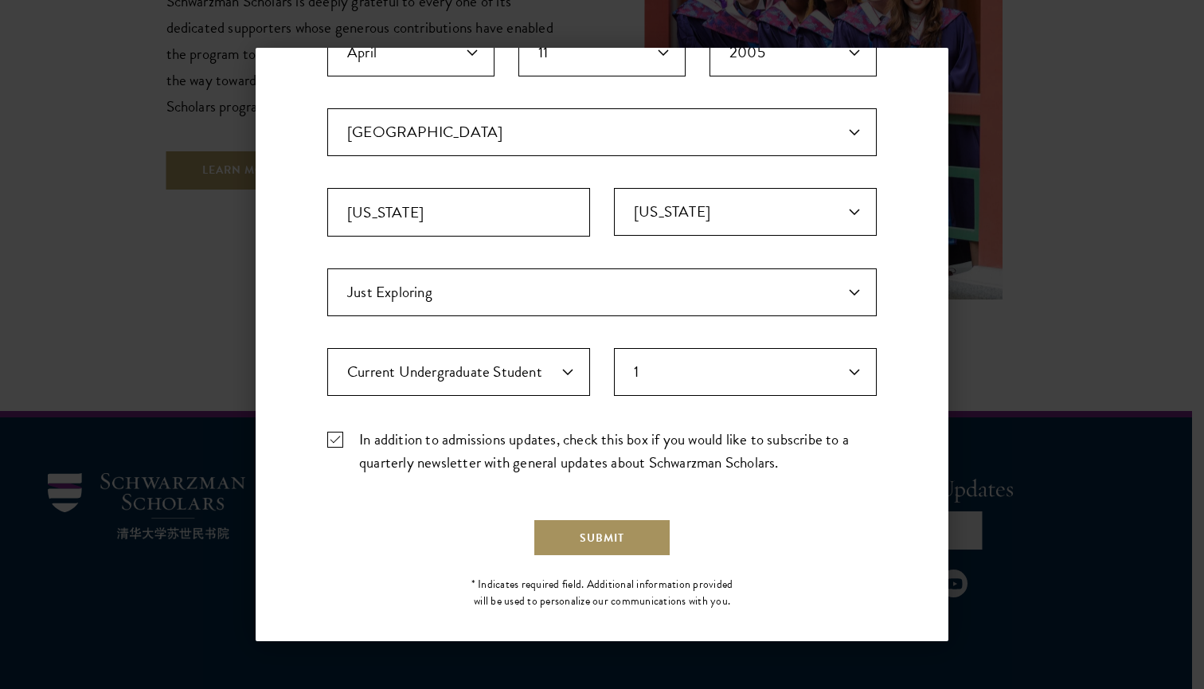
click at [577, 528] on button "Submit" at bounding box center [602, 537] width 139 height 38
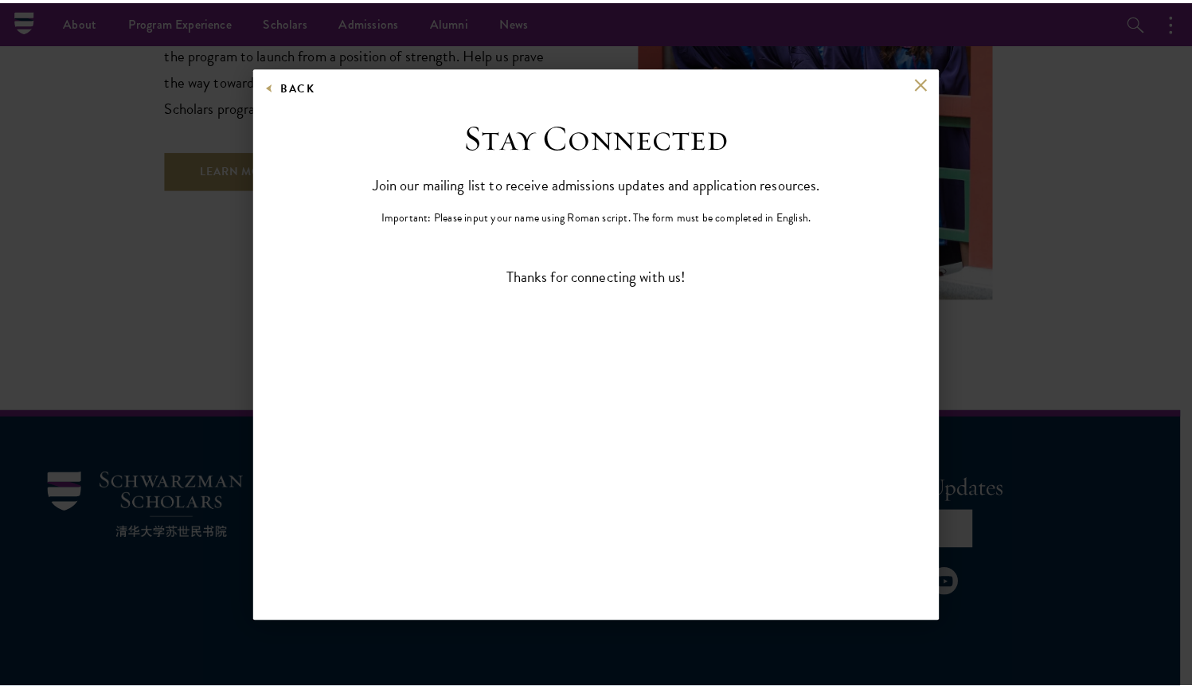
scroll to position [0, 0]
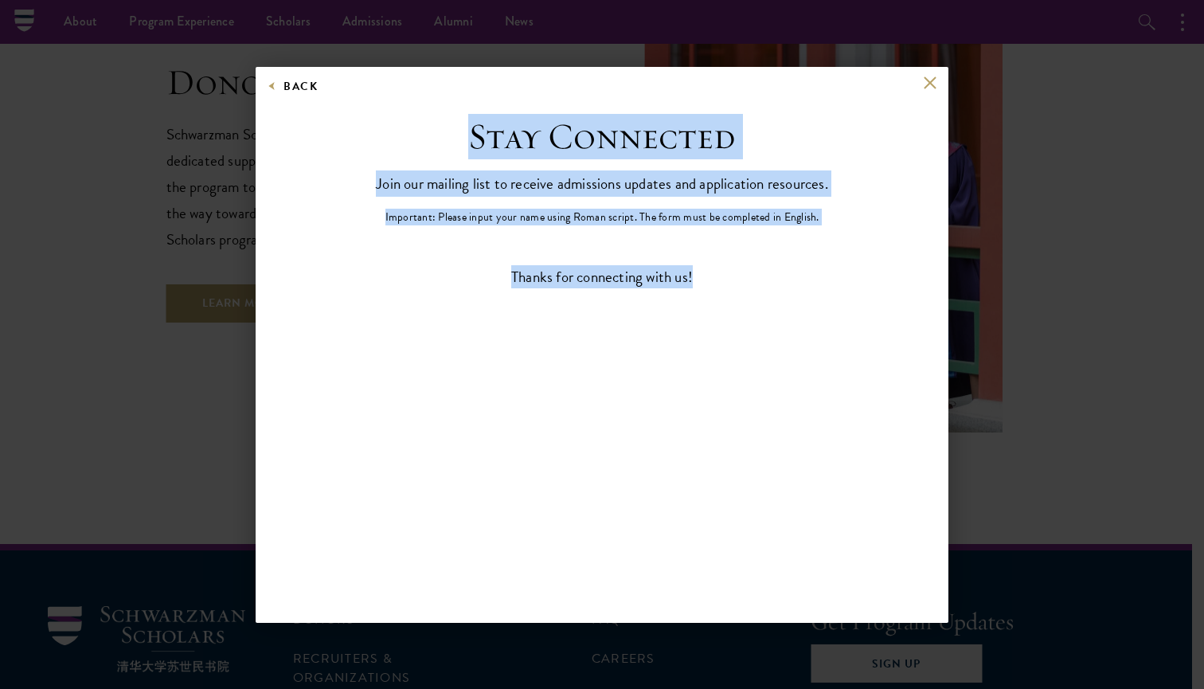
drag, startPoint x: 428, startPoint y: 130, endPoint x: 707, endPoint y: 290, distance: 321.4
click at [707, 290] on div "Stay Connected Join our mailing list to receive admissions updates and applicat…" at bounding box center [601, 234] width 549 height 238
click at [1003, 369] on div "Back Stay Connected Please select what best describes you: Prospective Applican…" at bounding box center [602, 344] width 1204 height 593
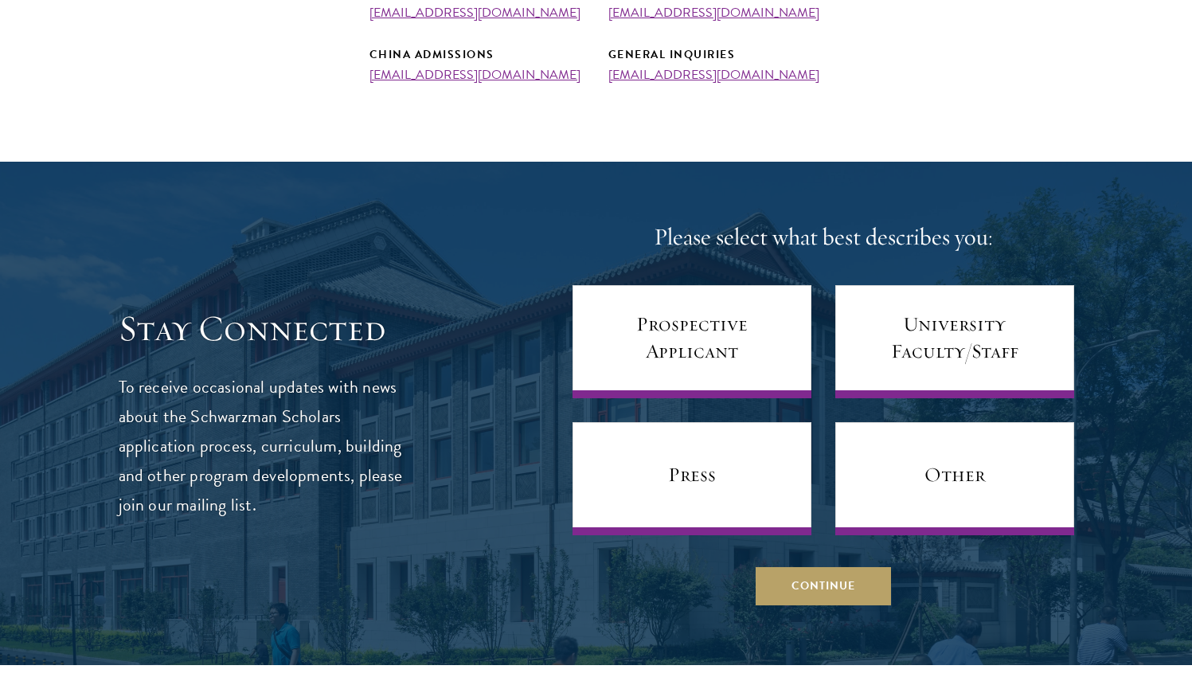
scroll to position [890, 0]
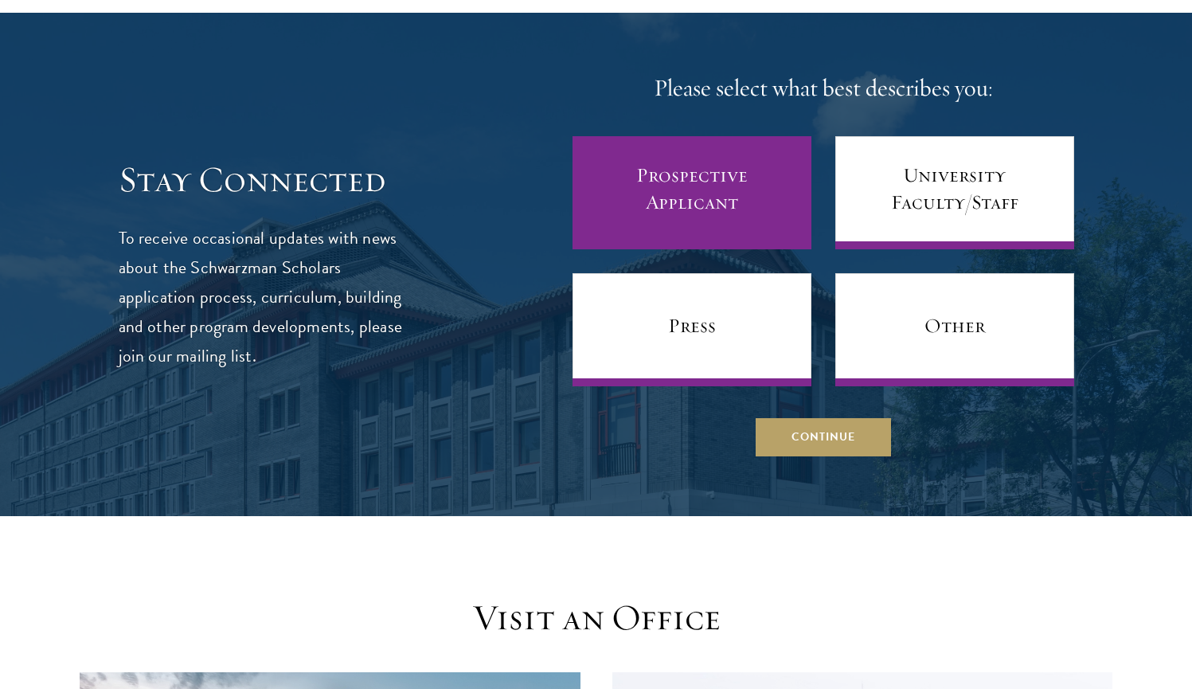
click at [717, 168] on link "Prospective Applicant" at bounding box center [692, 192] width 239 height 113
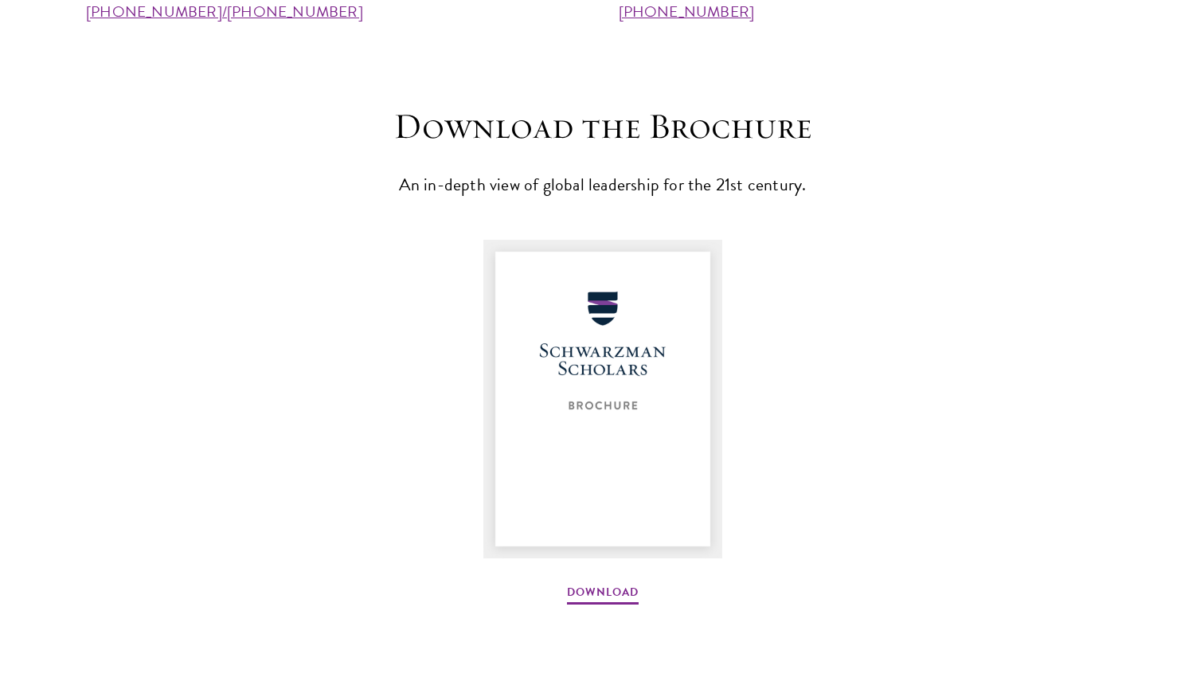
scroll to position [2536, 0]
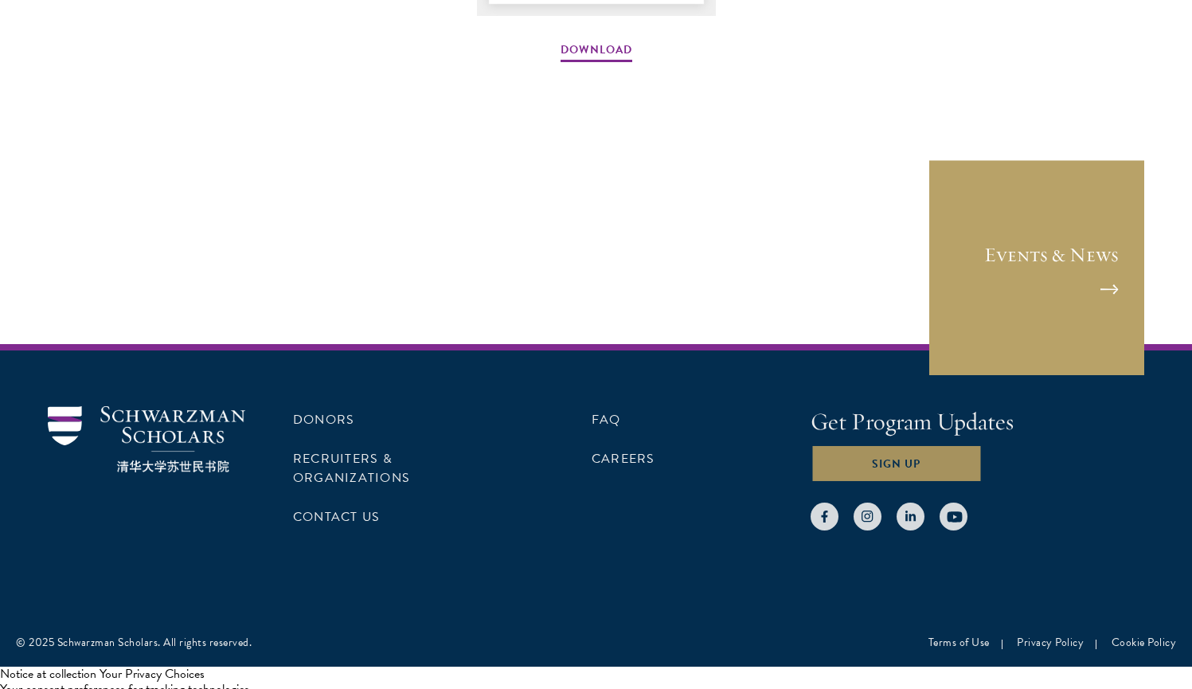
click at [905, 463] on button "Sign Up" at bounding box center [896, 463] width 171 height 38
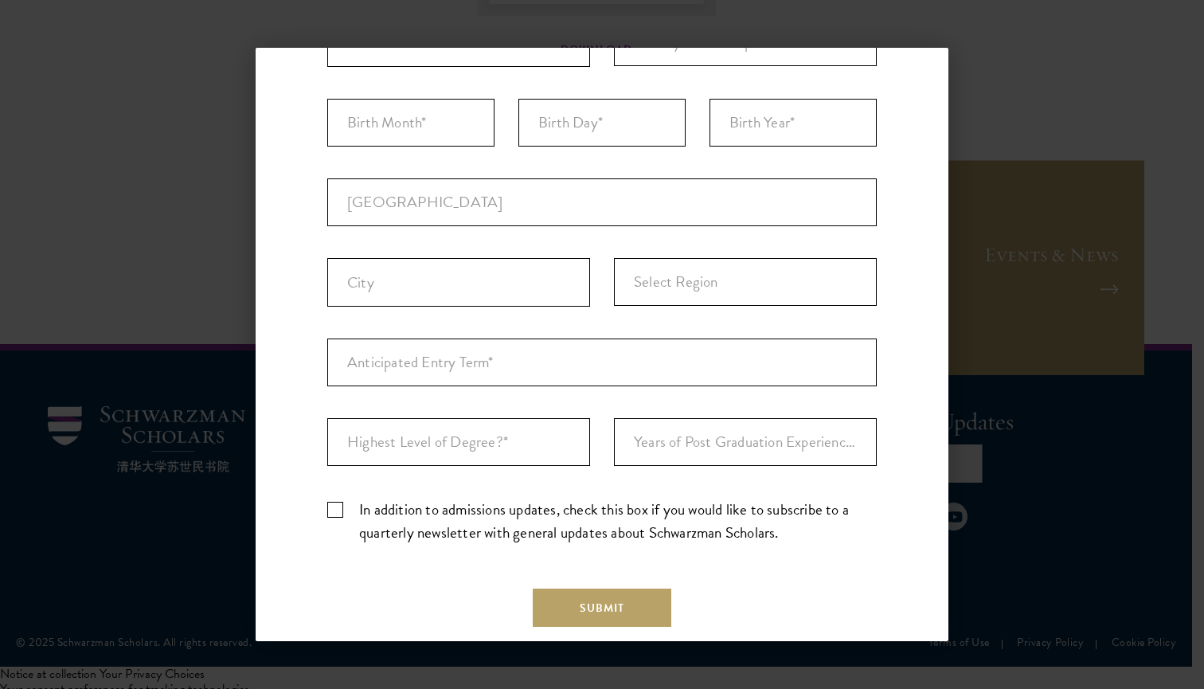
scroll to position [393, 0]
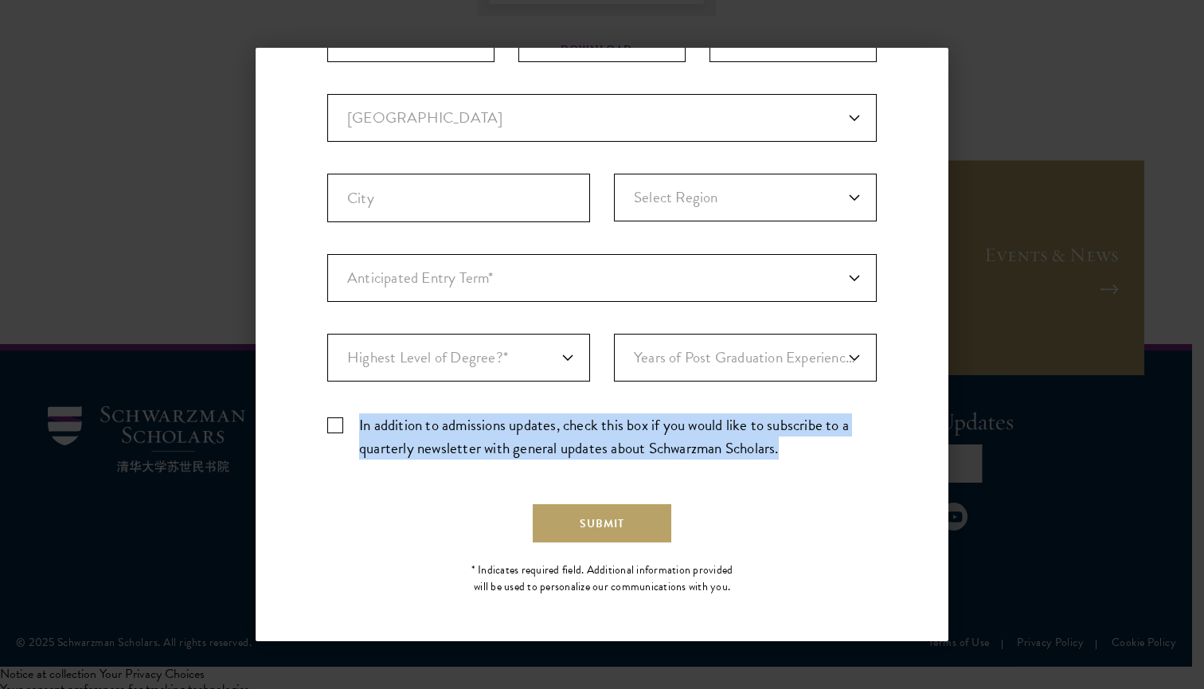
drag, startPoint x: 359, startPoint y: 401, endPoint x: 794, endPoint y: 461, distance: 438.9
click at [794, 461] on div "Important: The form must be completed in English. Primary Citizenship* Afghanis…" at bounding box center [601, 162] width 549 height 619
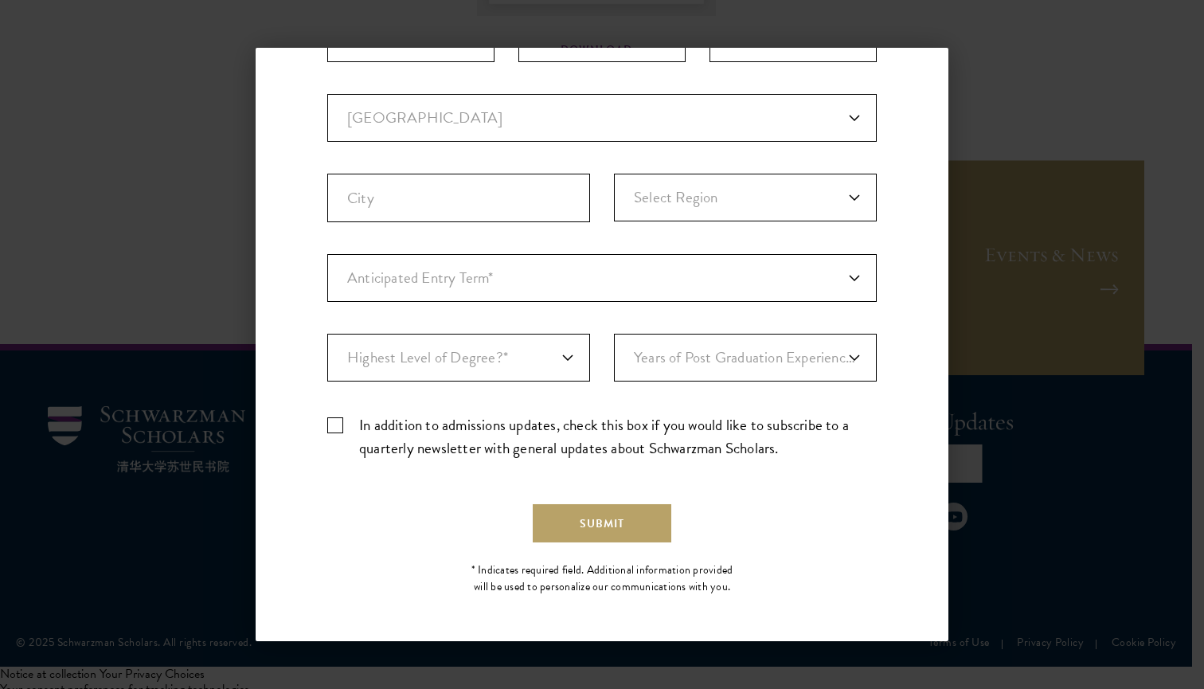
click at [852, 467] on div "Important: The form must be completed in English. Primary Citizenship* Afghanis…" at bounding box center [601, 162] width 549 height 619
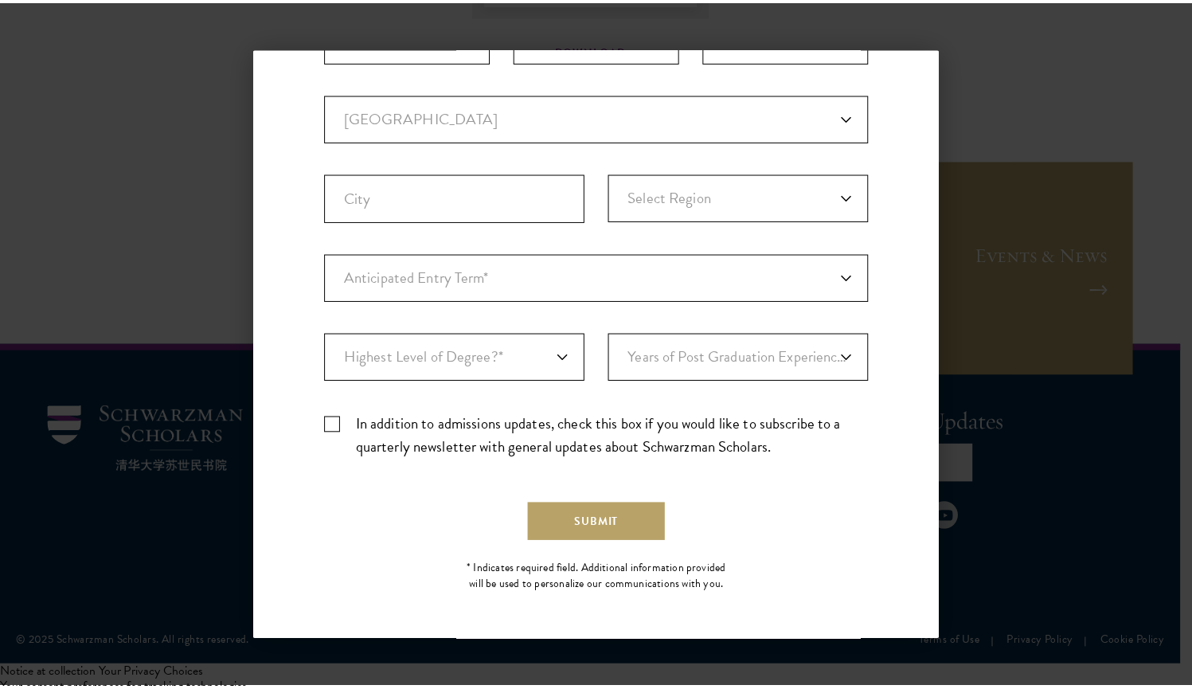
scroll to position [0, 0]
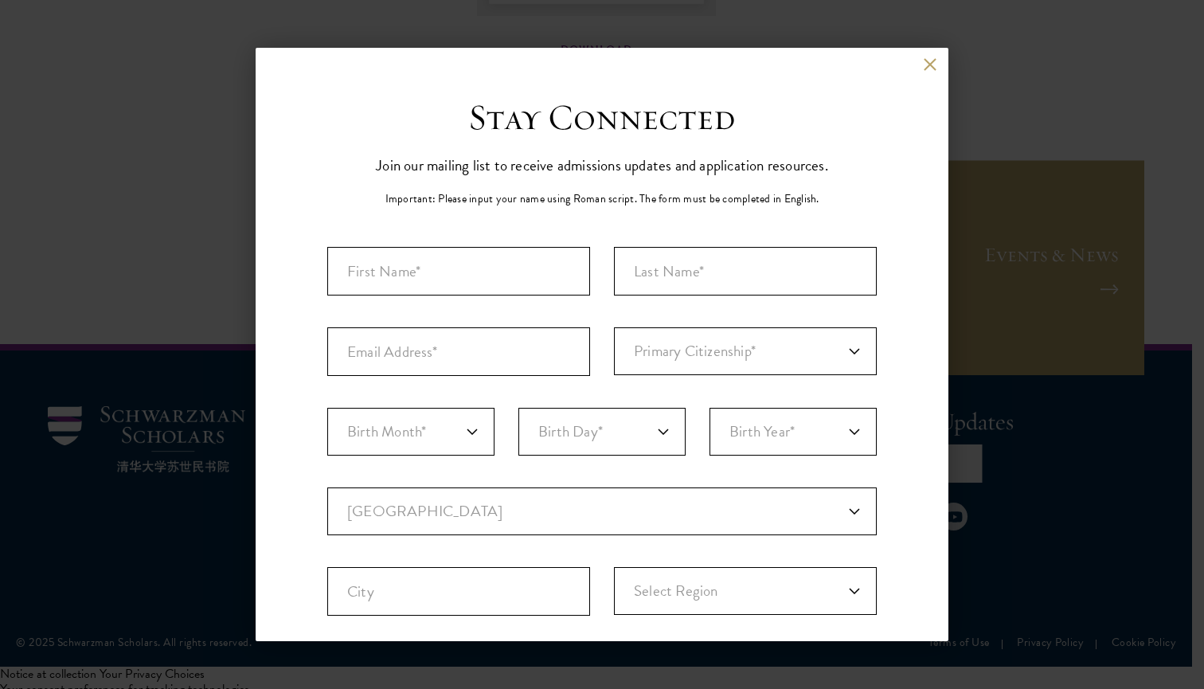
click at [925, 64] on div "Back" at bounding box center [602, 76] width 693 height 38
click at [923, 64] on button at bounding box center [930, 64] width 14 height 14
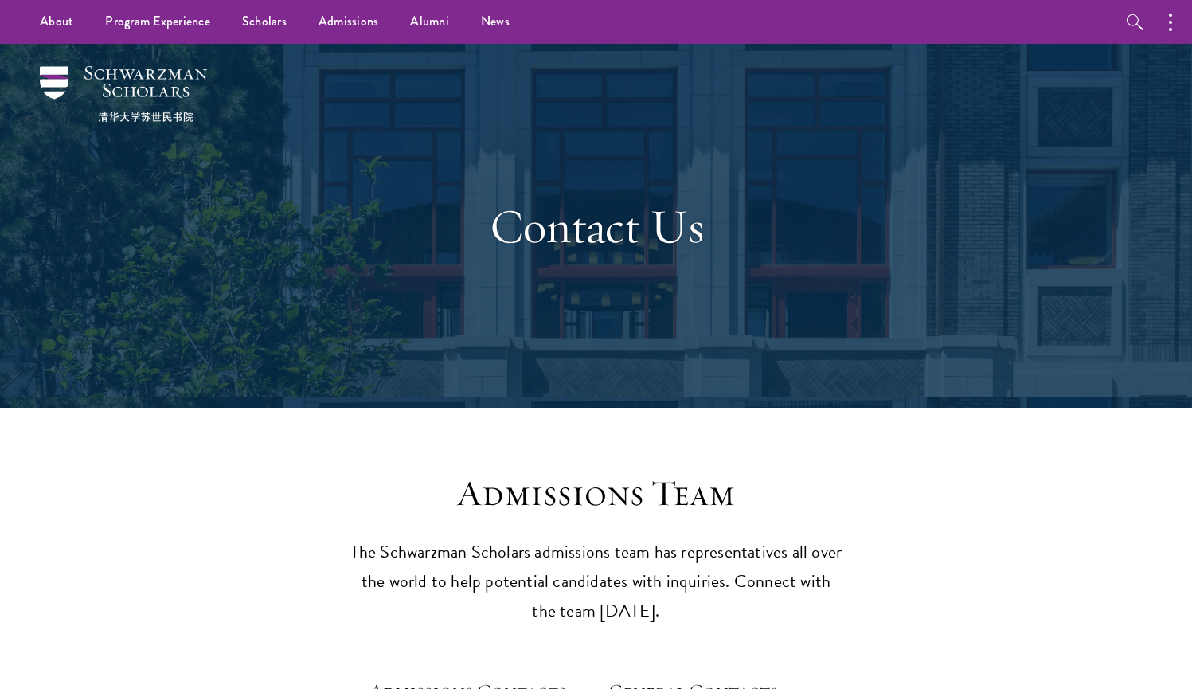
click at [47, 82] on img at bounding box center [123, 94] width 167 height 56
